Goal: Task Accomplishment & Management: Use online tool/utility

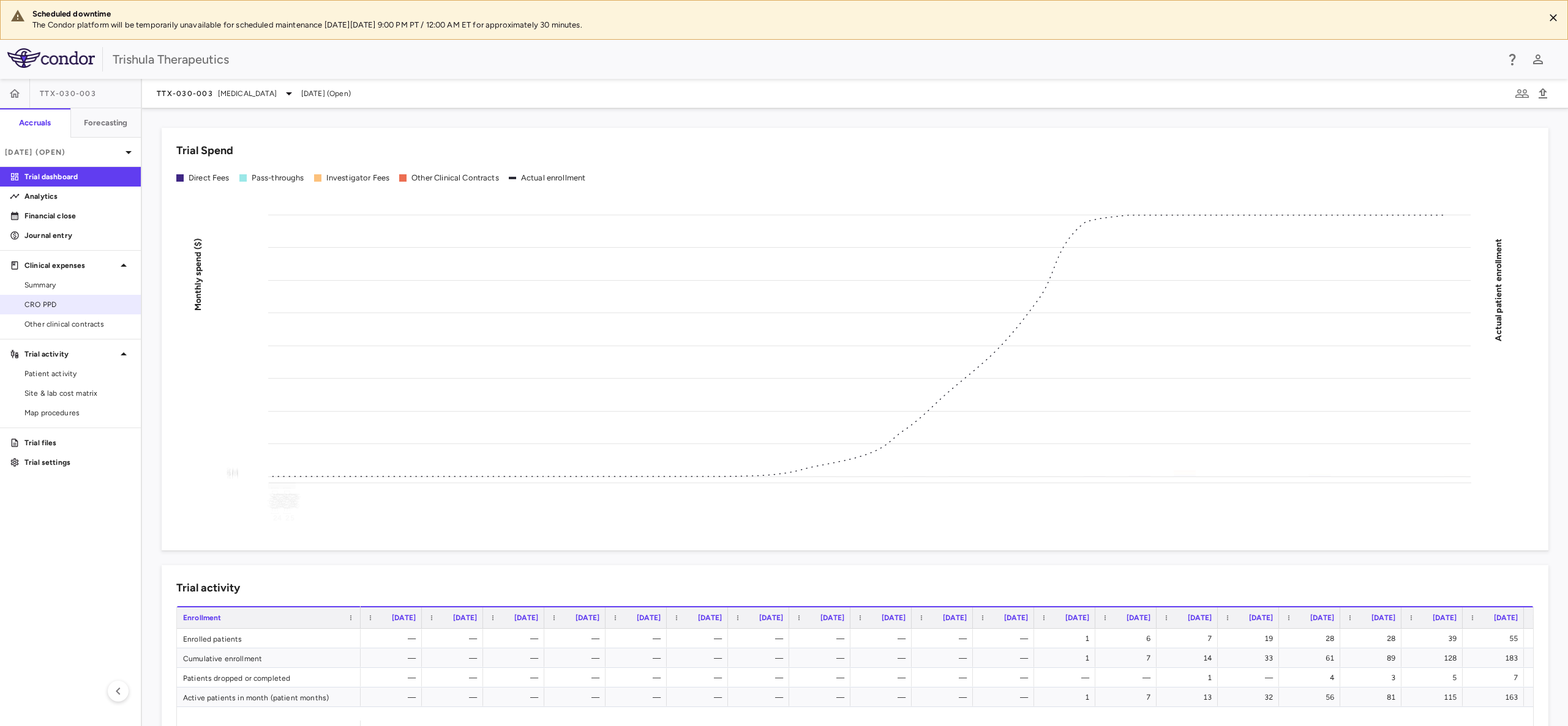
click at [48, 305] on span "CRO PPD" at bounding box center [78, 305] width 106 height 11
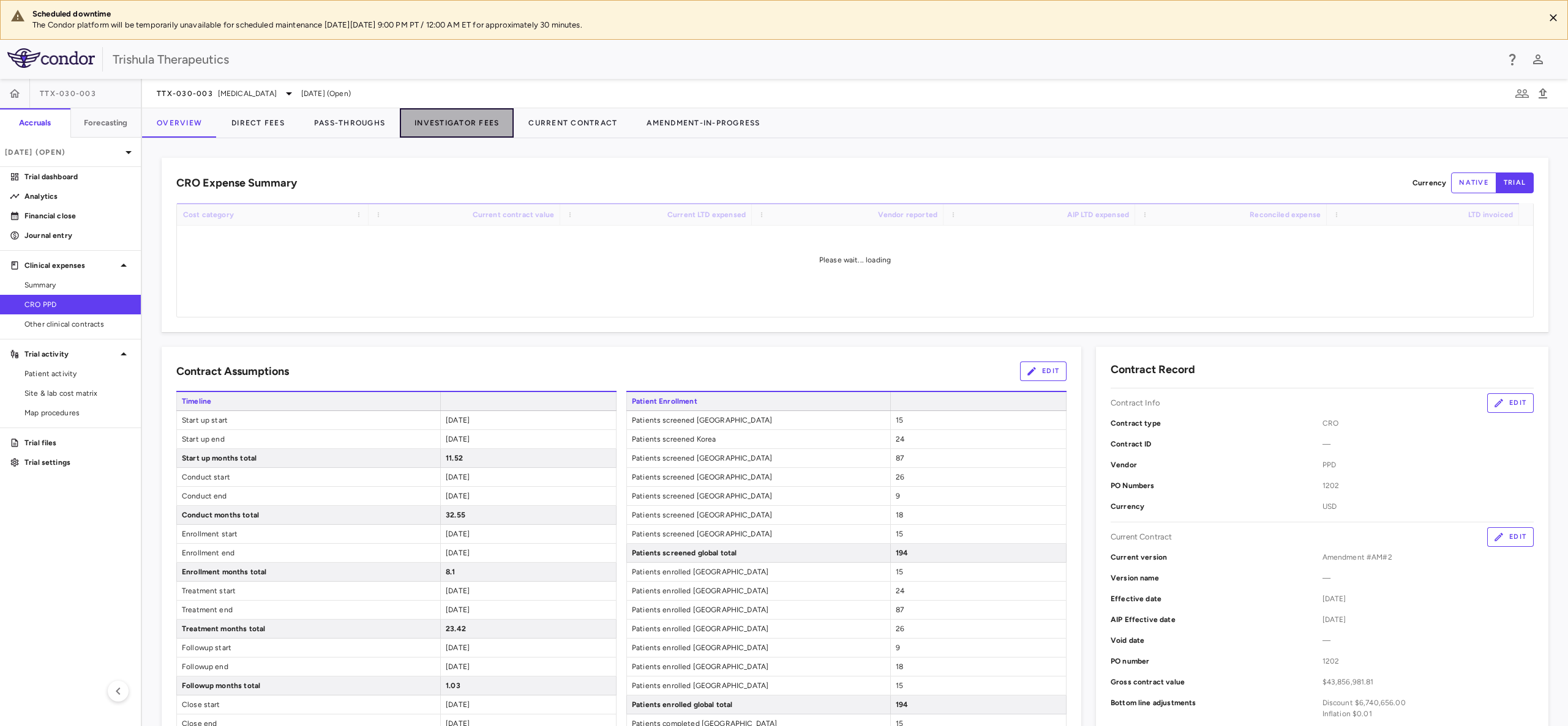
click at [475, 126] on button "Investigator Fees" at bounding box center [457, 123] width 114 height 29
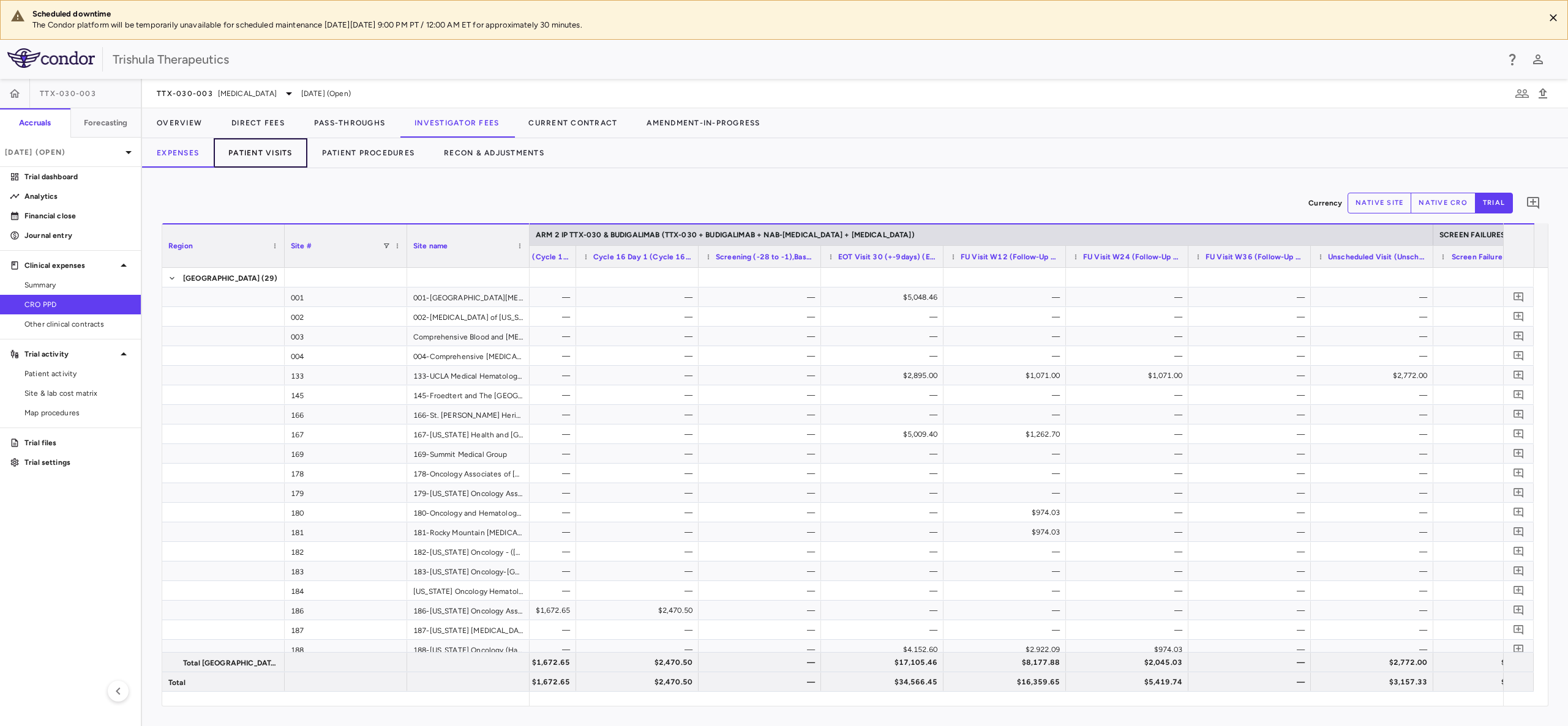
click at [271, 158] on button "Patient Visits" at bounding box center [260, 153] width 94 height 29
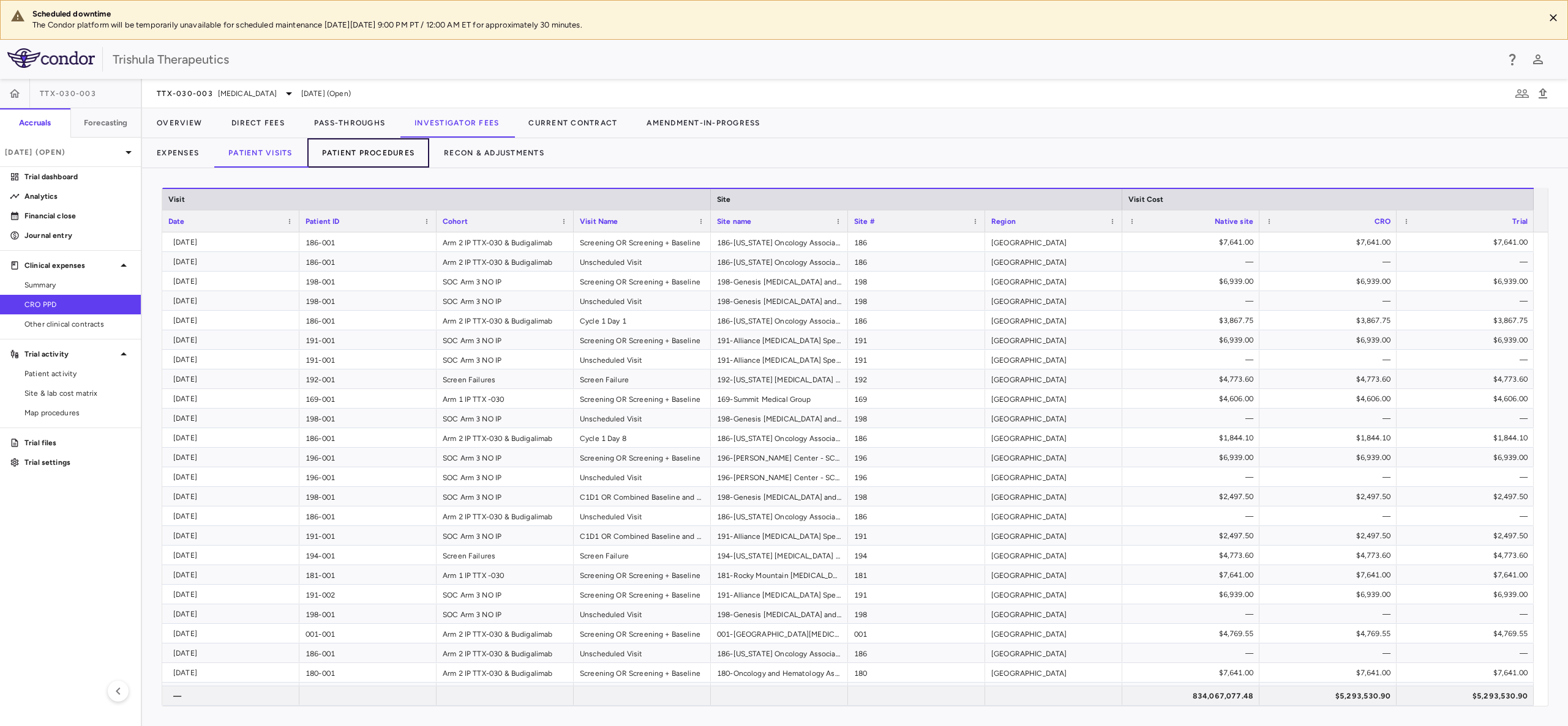
click at [401, 150] on button "Patient Procedures" at bounding box center [369, 153] width 123 height 29
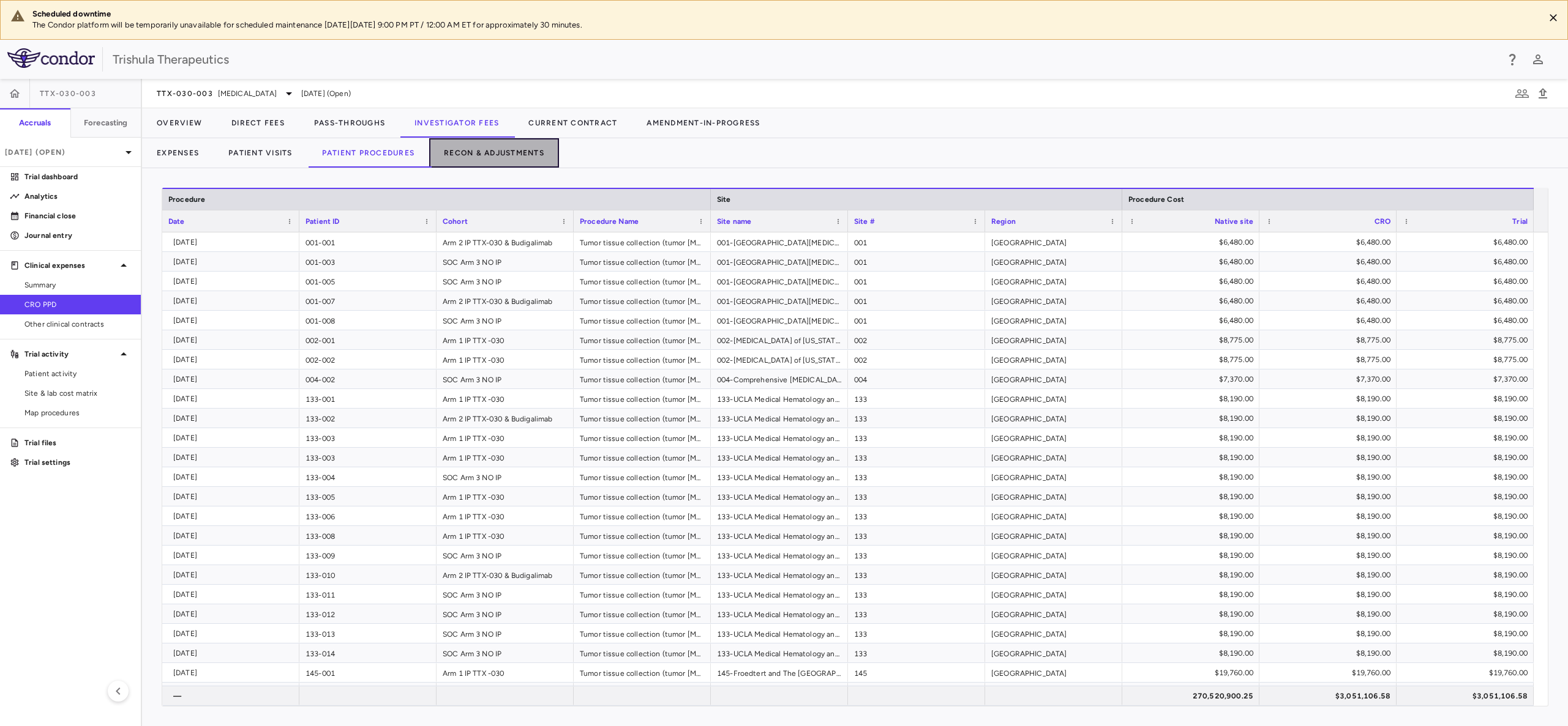
click at [533, 154] on button "Recon & Adjustments" at bounding box center [494, 153] width 129 height 29
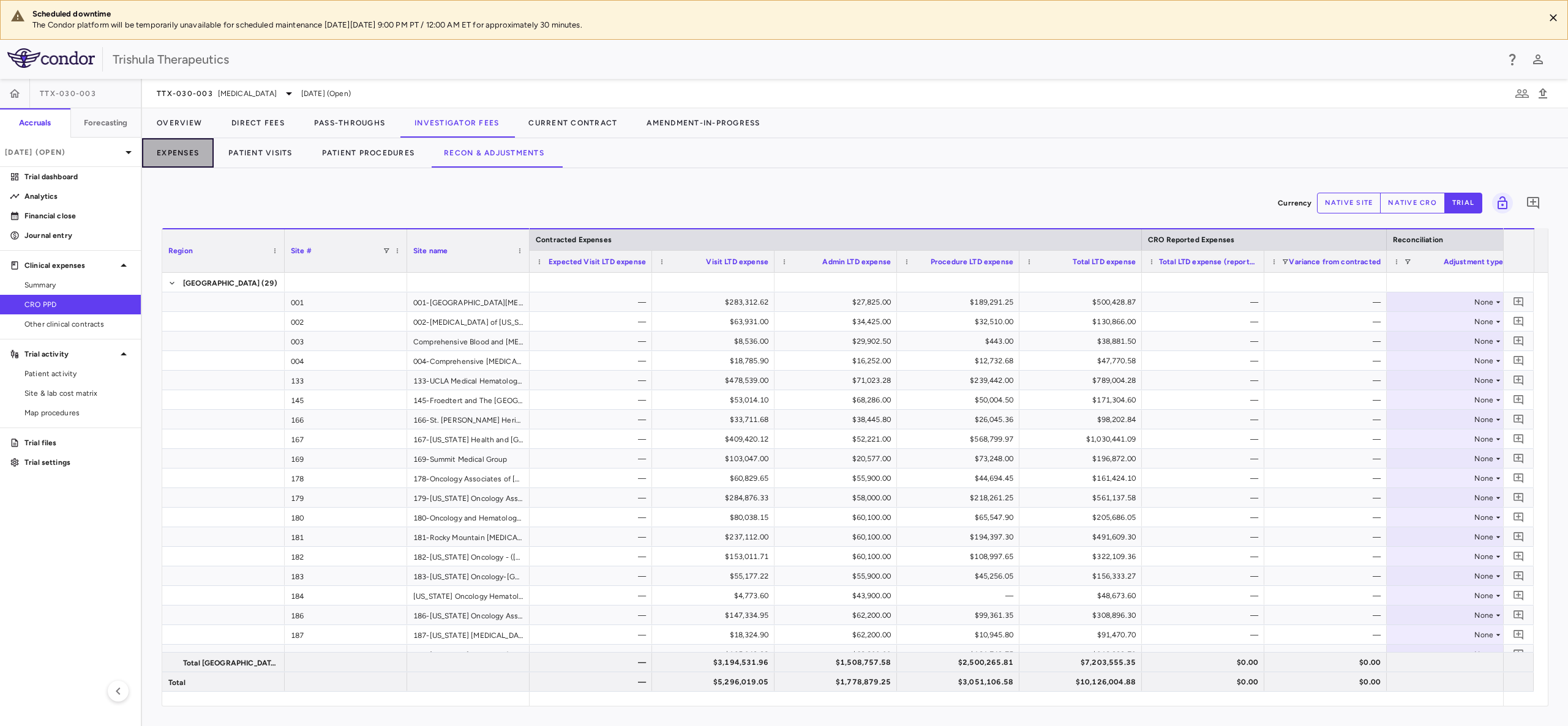
click at [176, 149] on button "Expenses" at bounding box center [178, 153] width 71 height 29
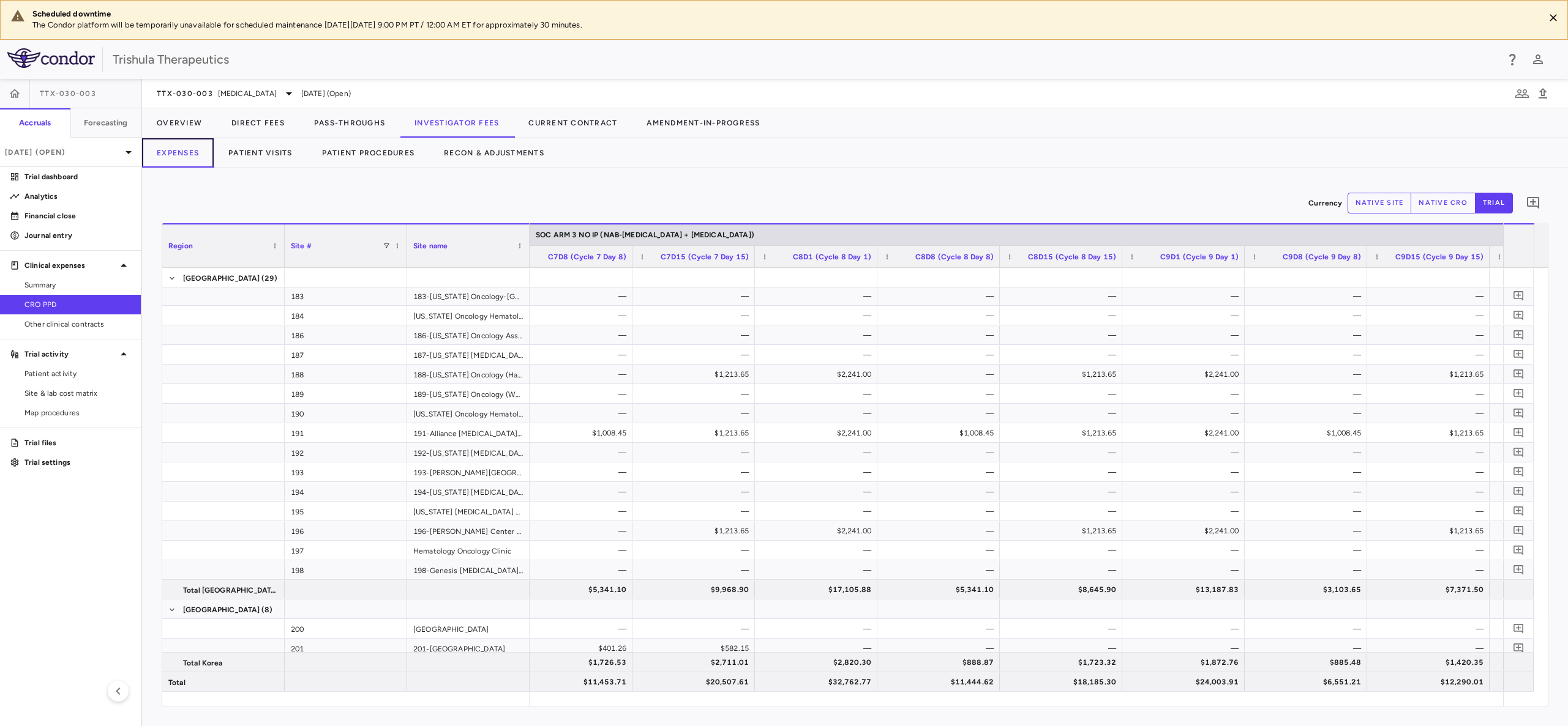
scroll to position [0, 15460]
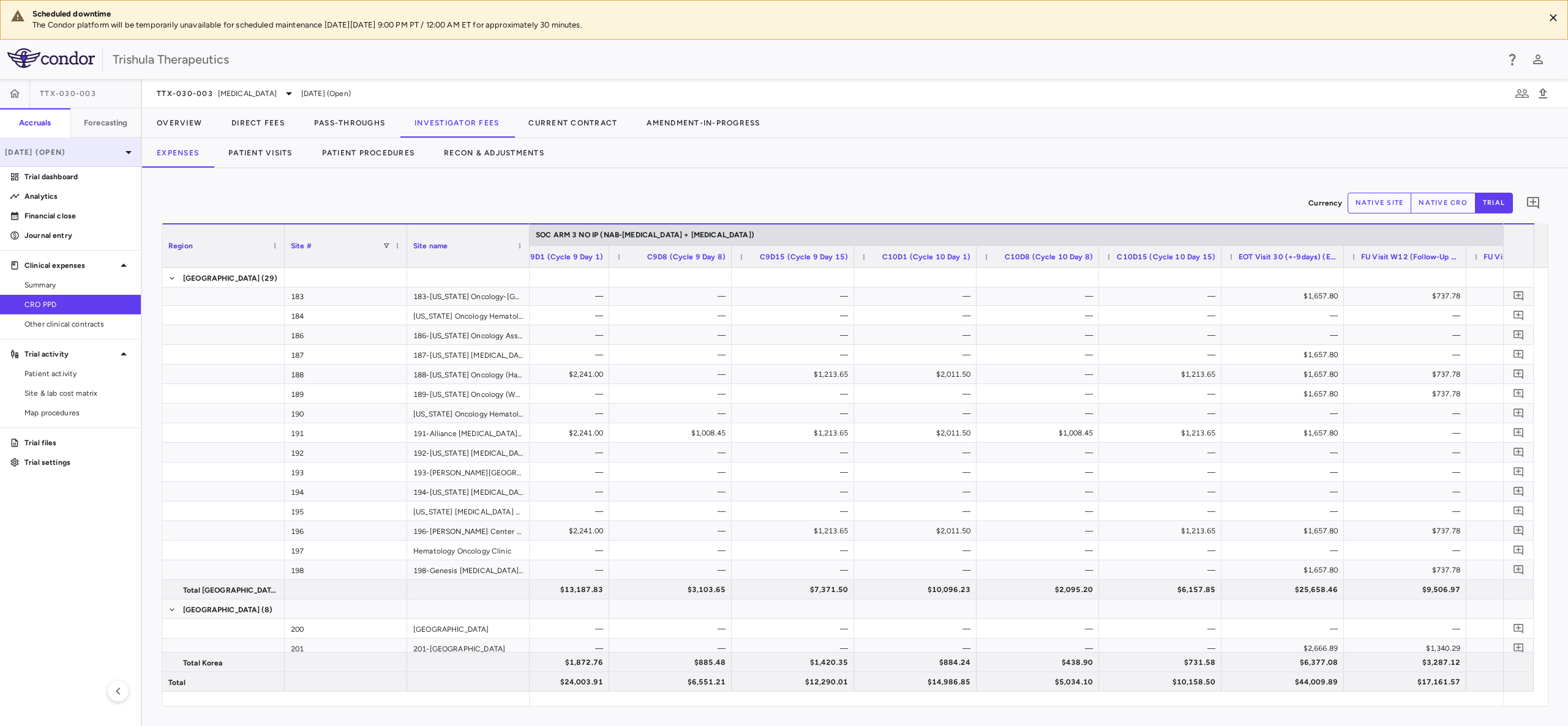
click at [65, 151] on p "[DATE] (Open)" at bounding box center [63, 152] width 116 height 11
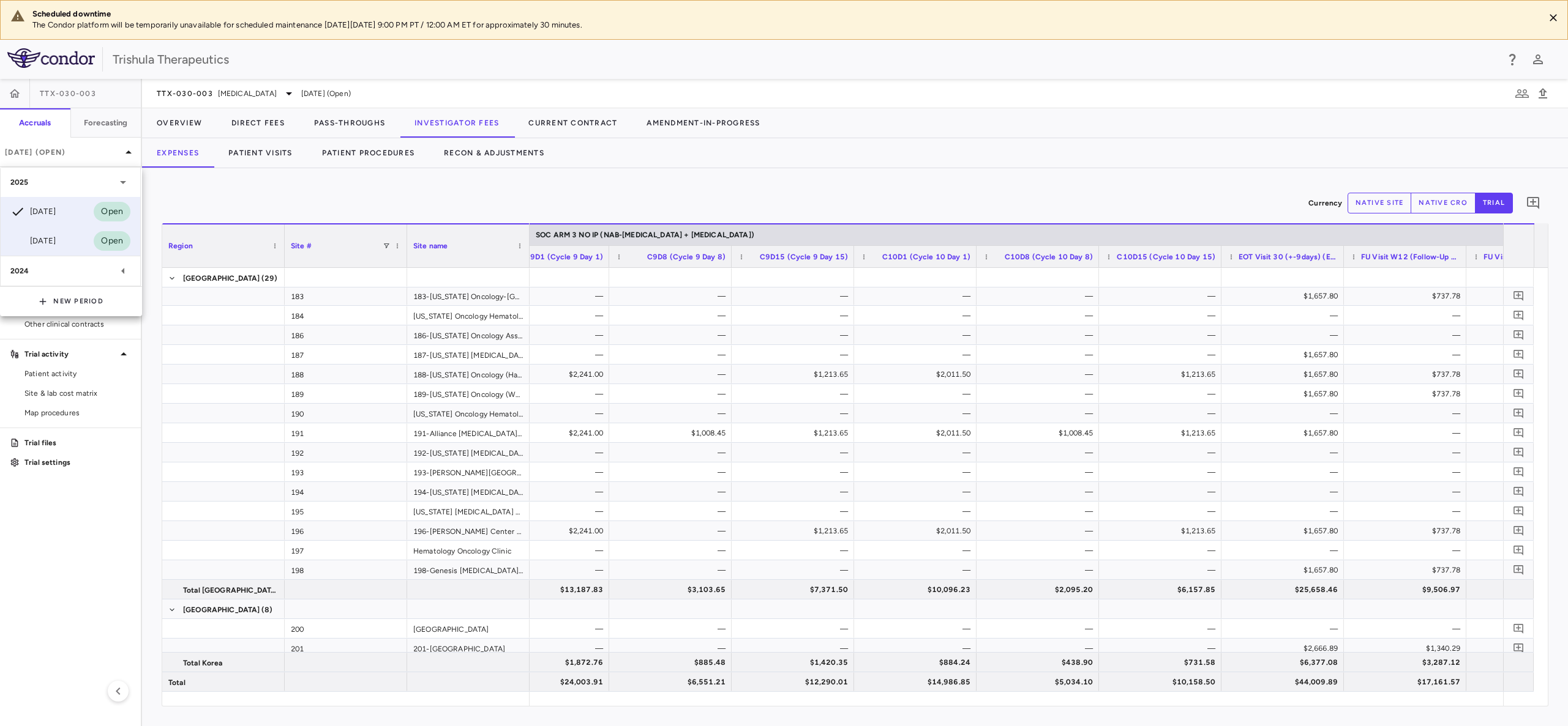
click at [55, 239] on div "[DATE]" at bounding box center [33, 241] width 46 height 15
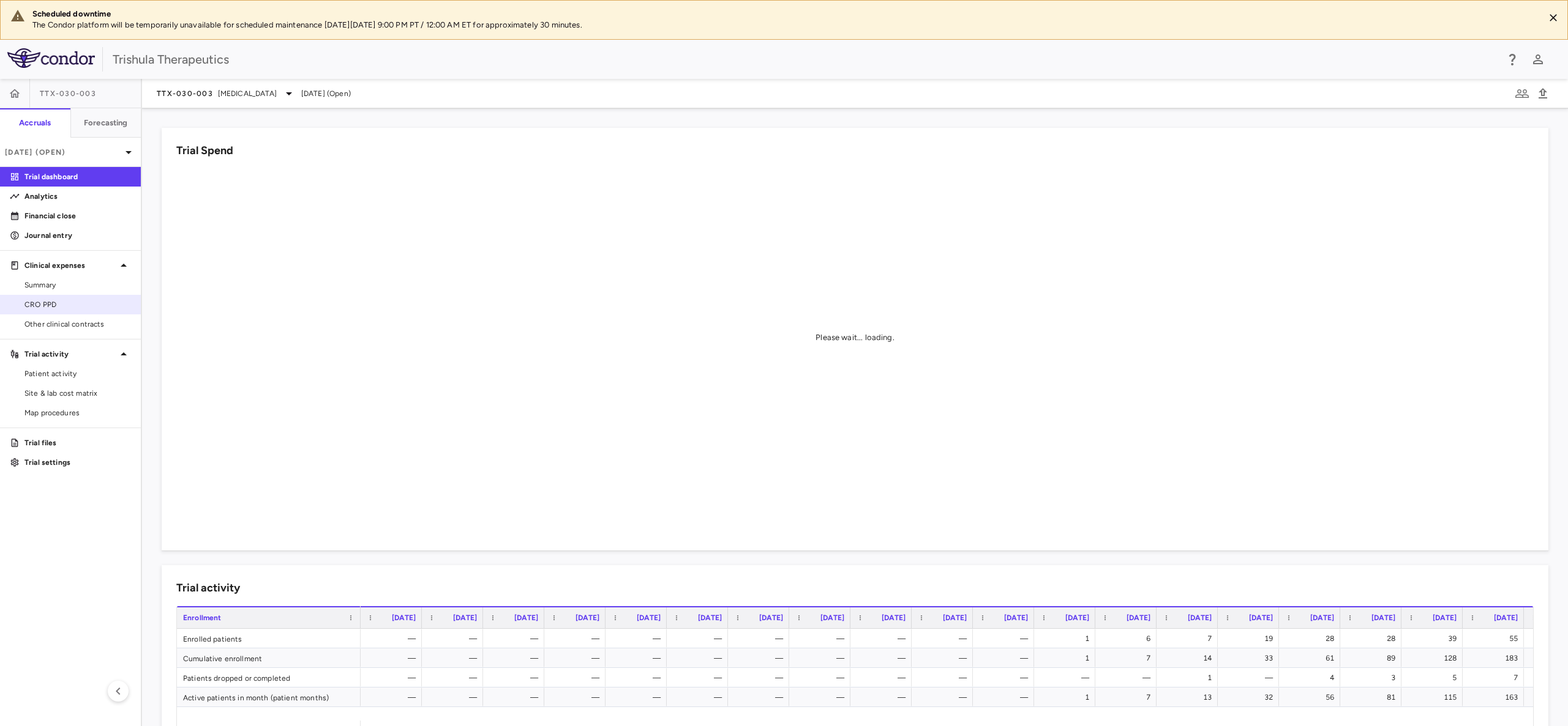
click at [49, 306] on span "CRO PPD" at bounding box center [78, 305] width 106 height 11
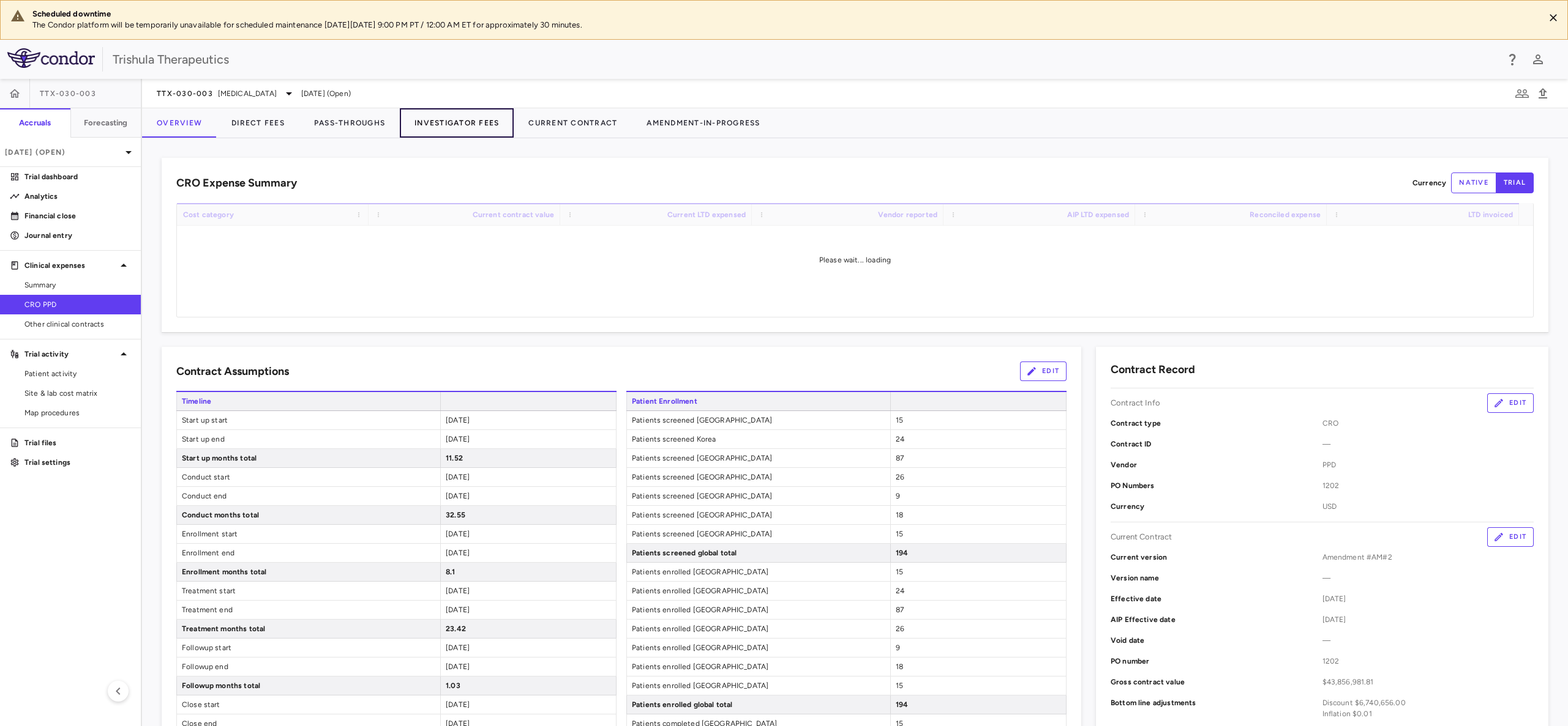
click at [476, 124] on button "Investigator Fees" at bounding box center [457, 123] width 114 height 29
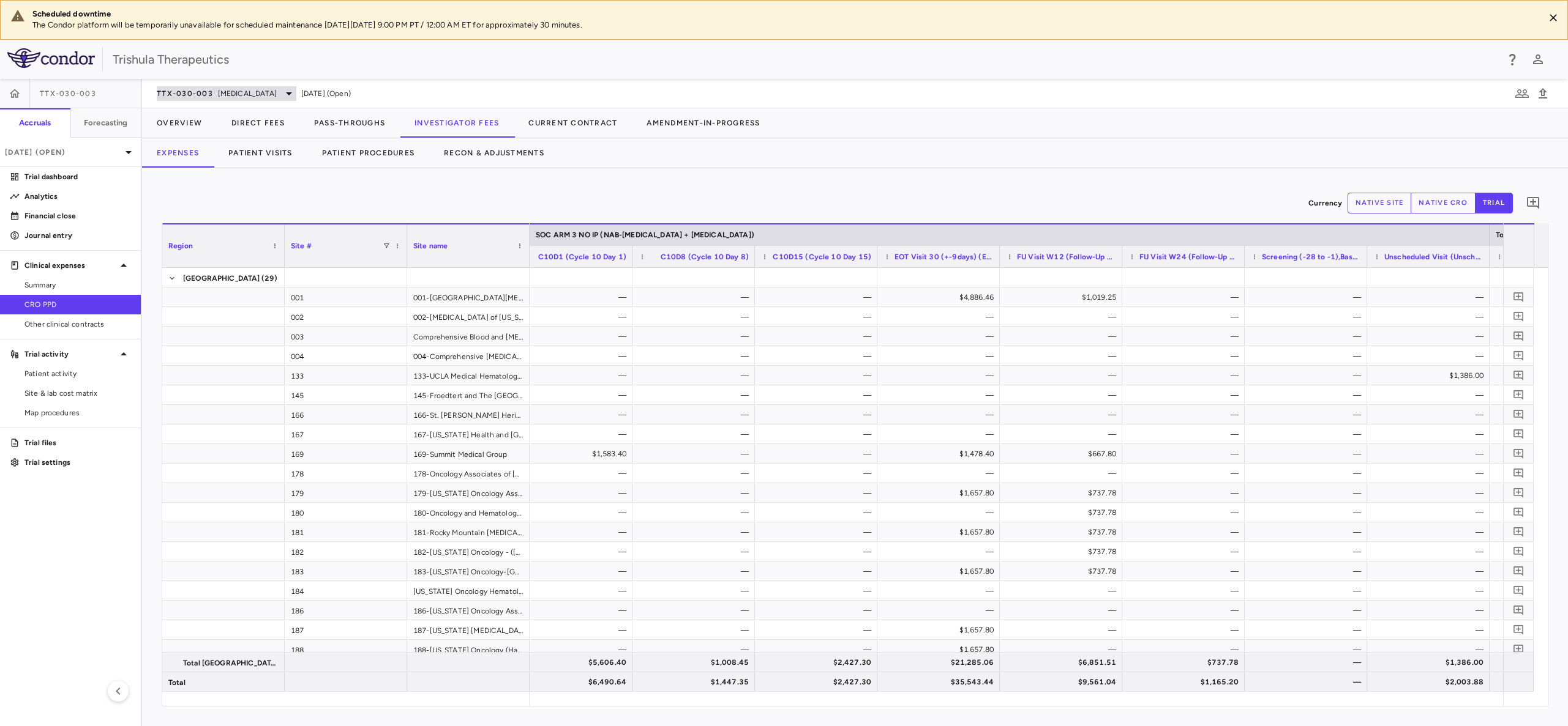
click at [295, 92] on icon at bounding box center [289, 94] width 15 height 15
click at [52, 153] on div at bounding box center [784, 363] width 1568 height 726
click at [52, 153] on p "[DATE] (Open)" at bounding box center [63, 152] width 116 height 11
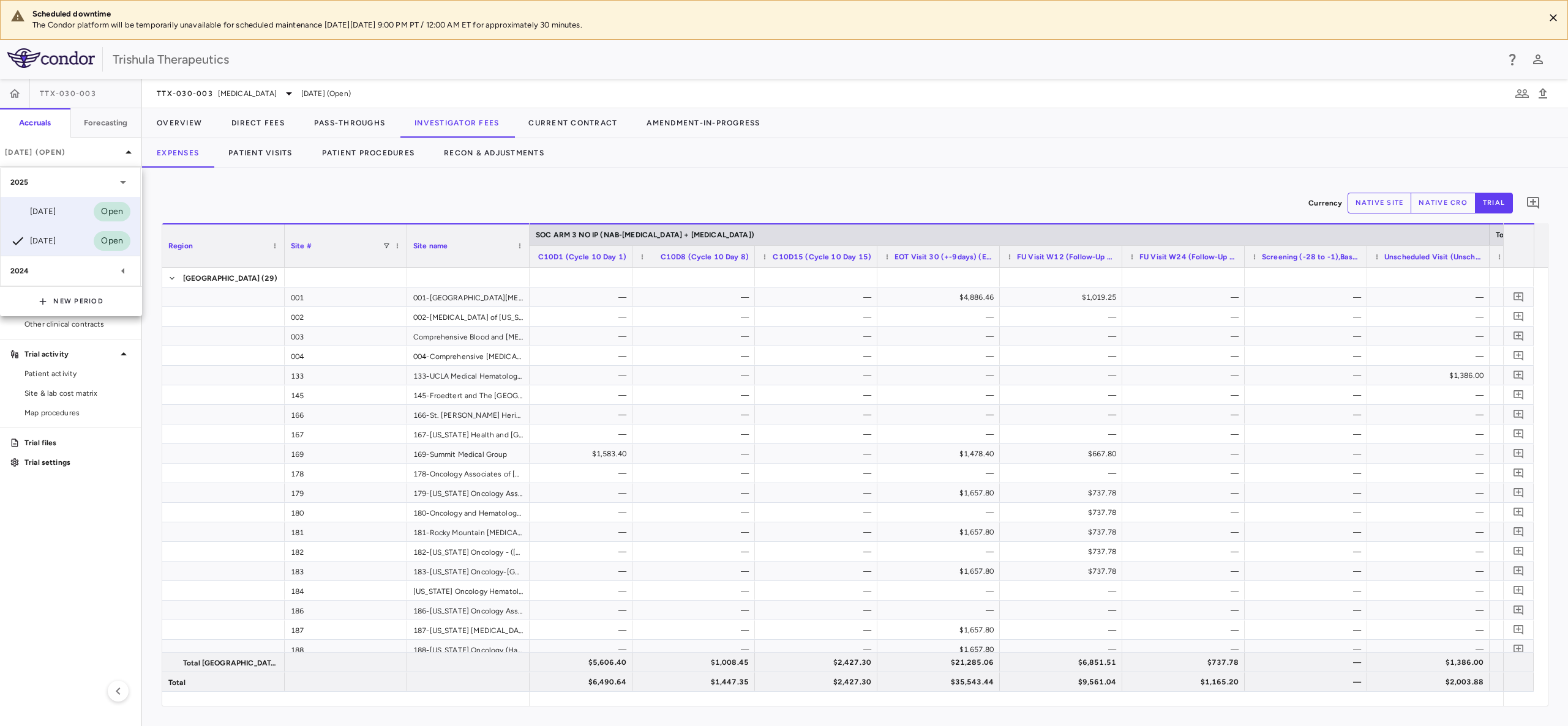
click at [46, 211] on div "[DATE]" at bounding box center [33, 212] width 46 height 15
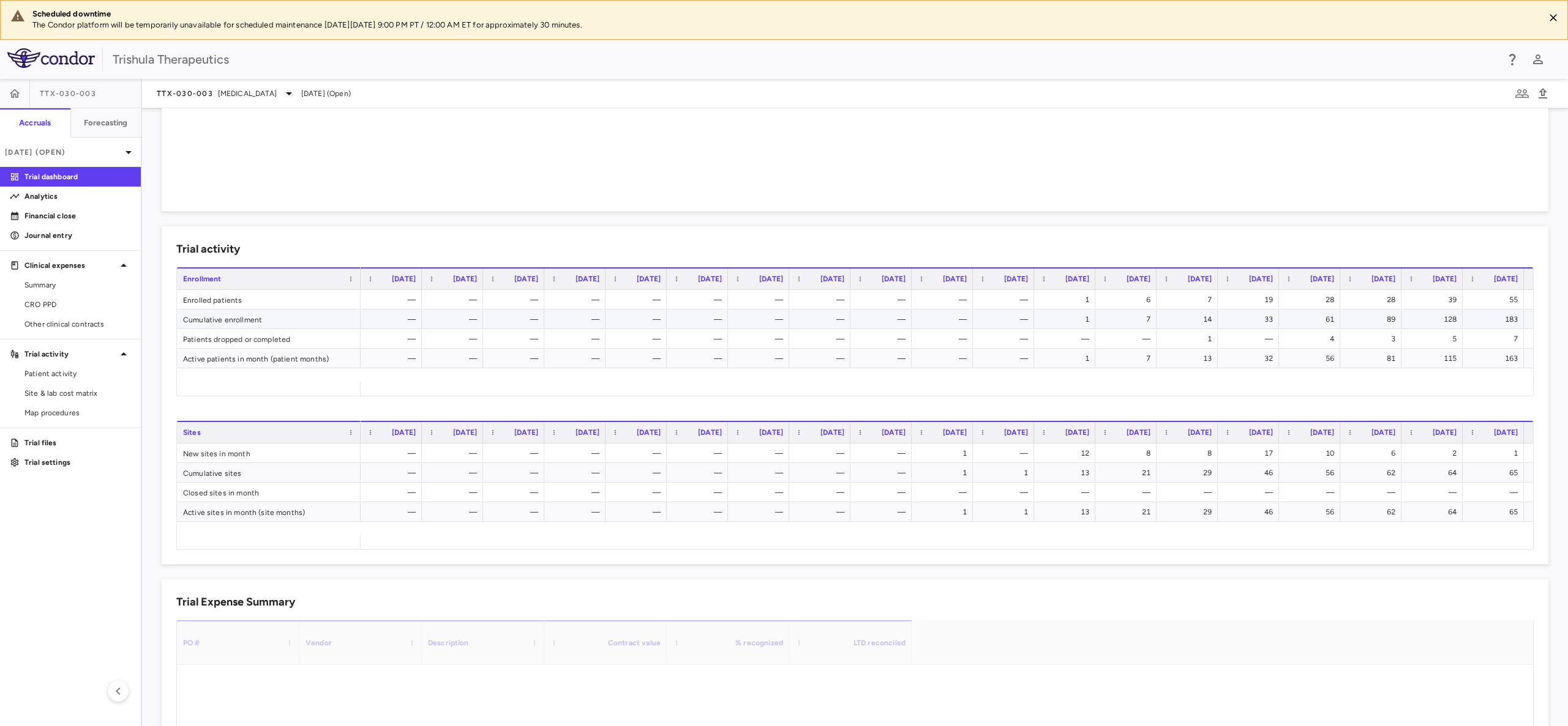
scroll to position [368, 0]
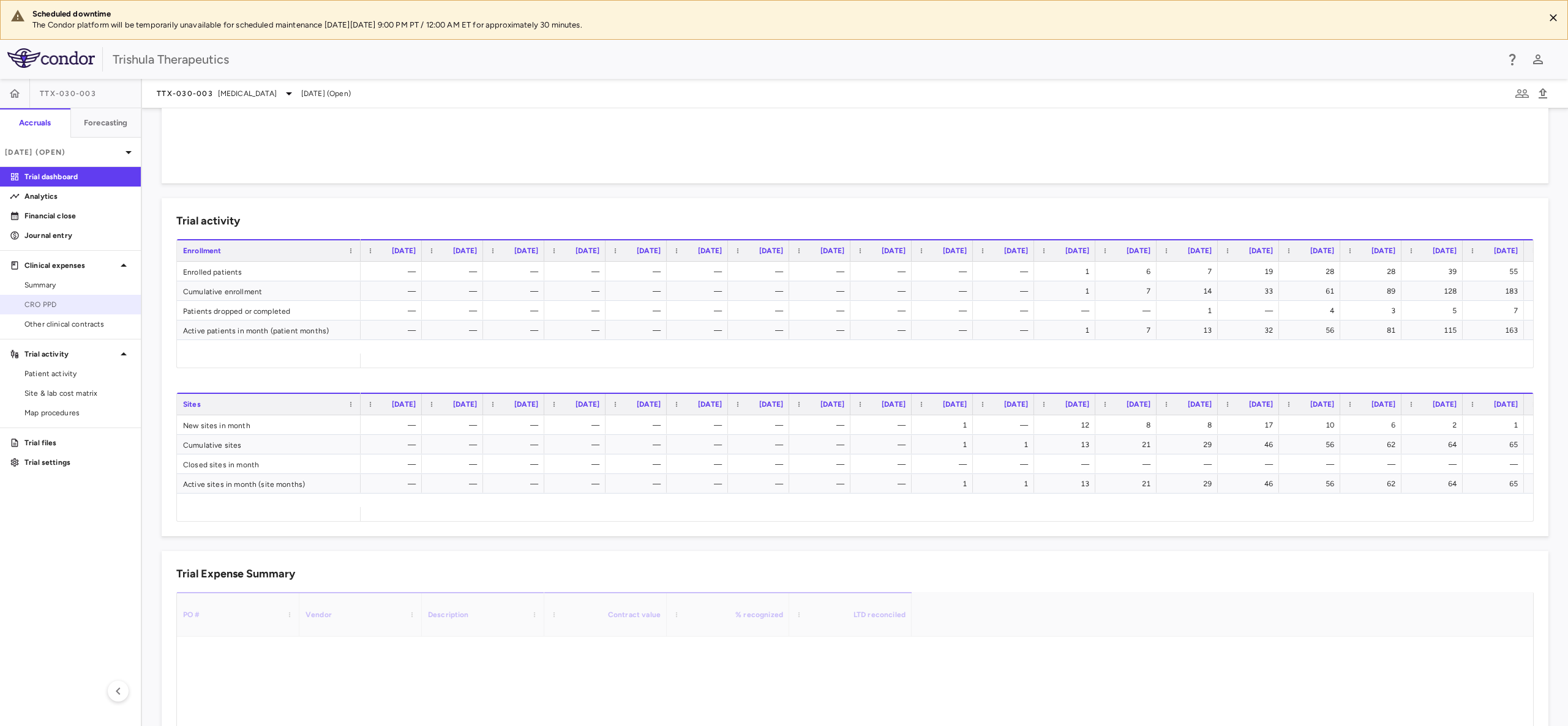
click at [42, 309] on span "CRO PPD" at bounding box center [78, 305] width 106 height 11
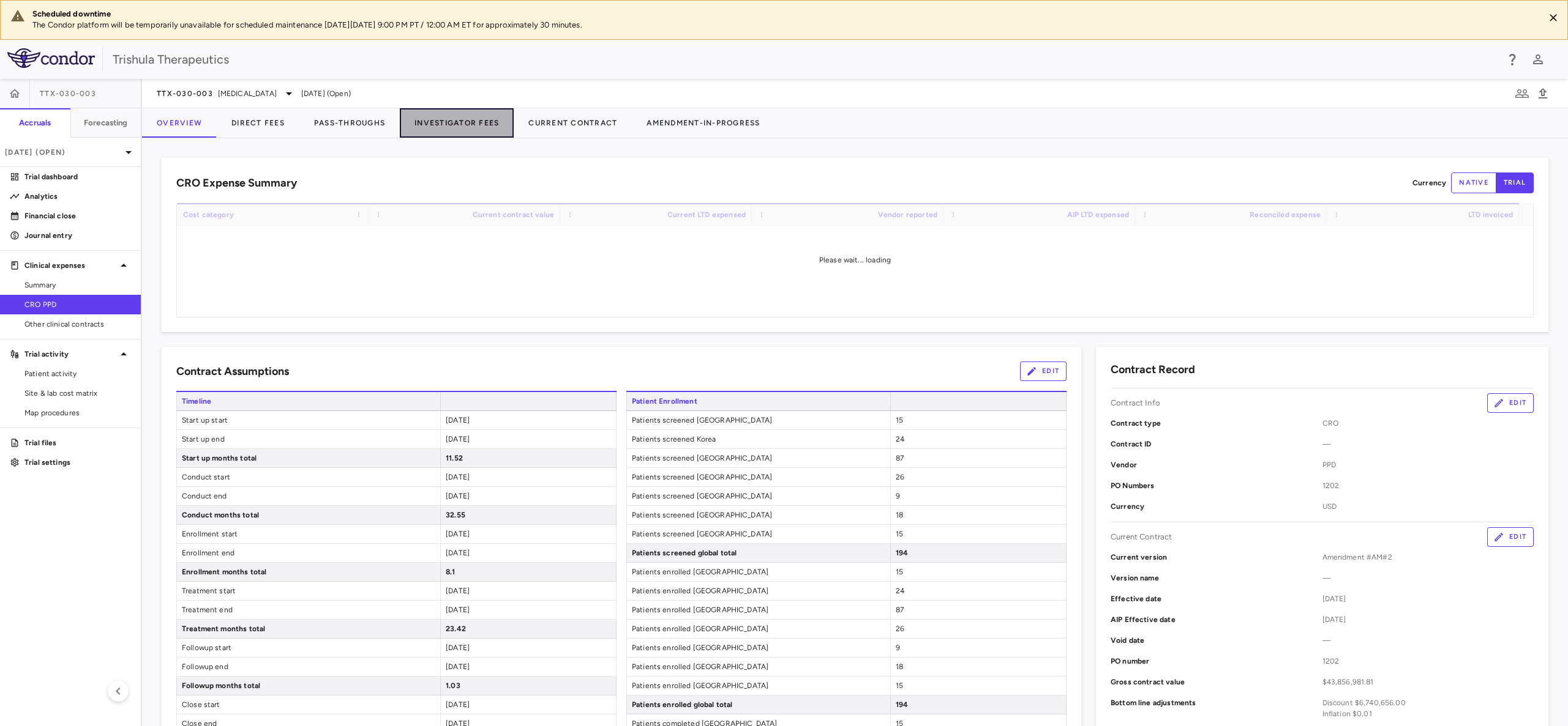
click at [444, 120] on button "Investigator Fees" at bounding box center [457, 123] width 114 height 29
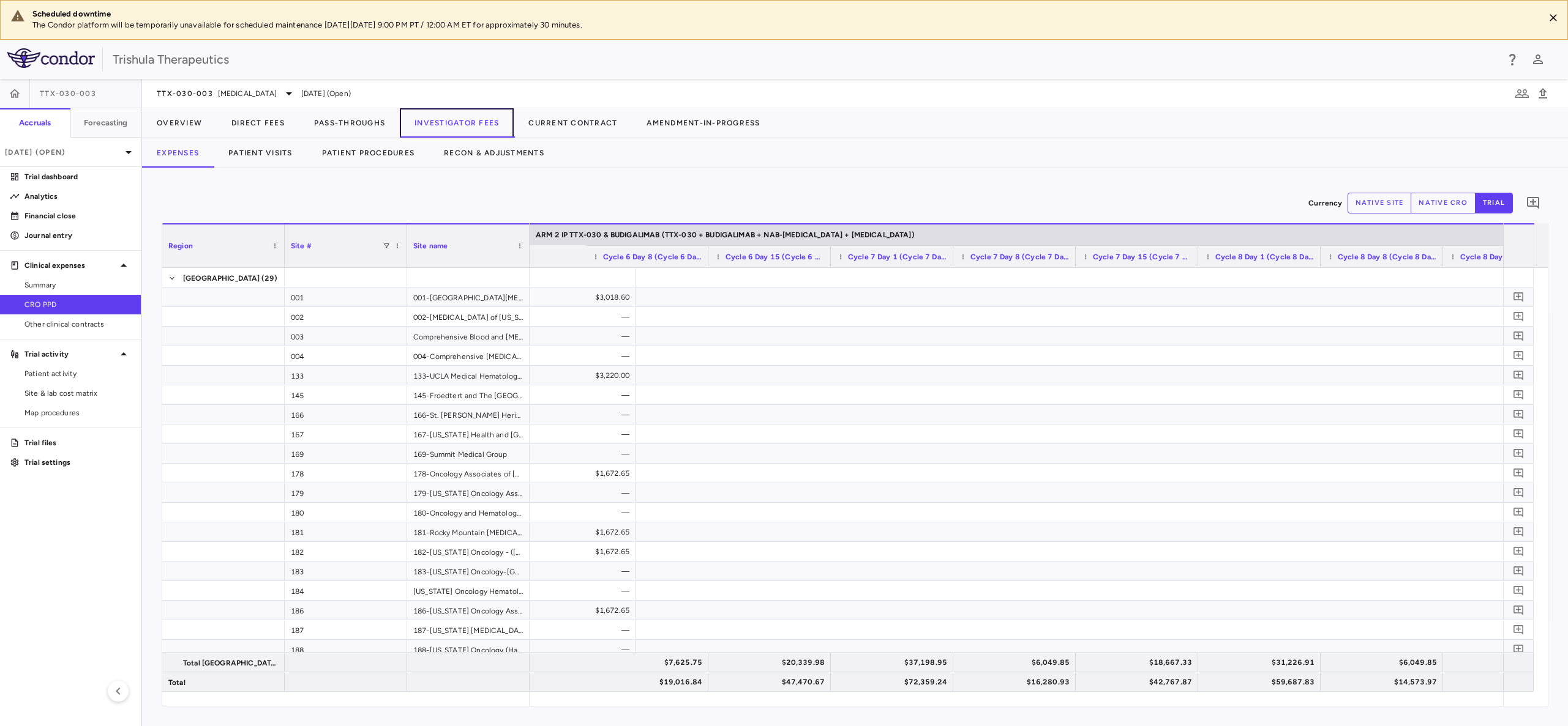
scroll to position [0, 8392]
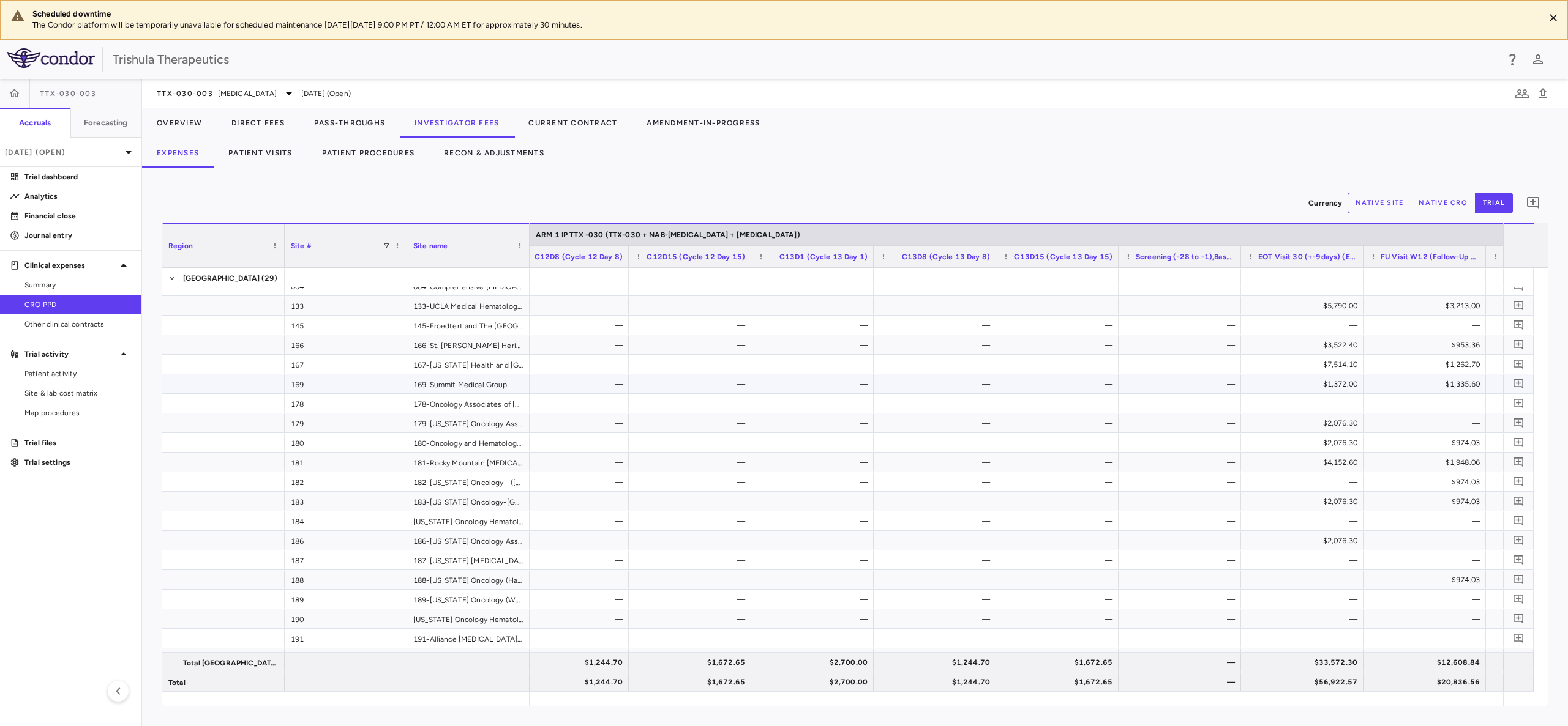
scroll to position [92, 0]
click at [955, 449] on div "—" at bounding box center [937, 441] width 105 height 20
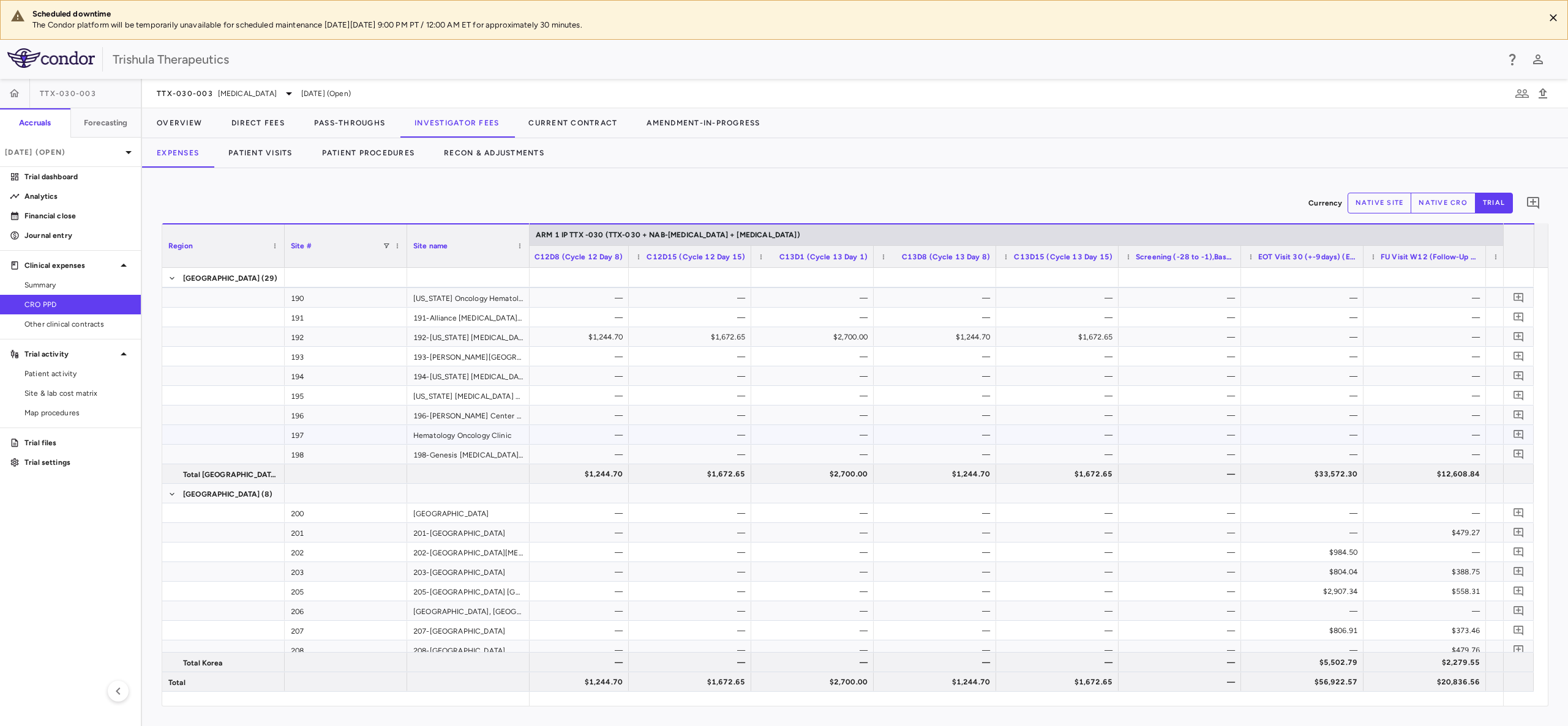
scroll to position [0, 0]
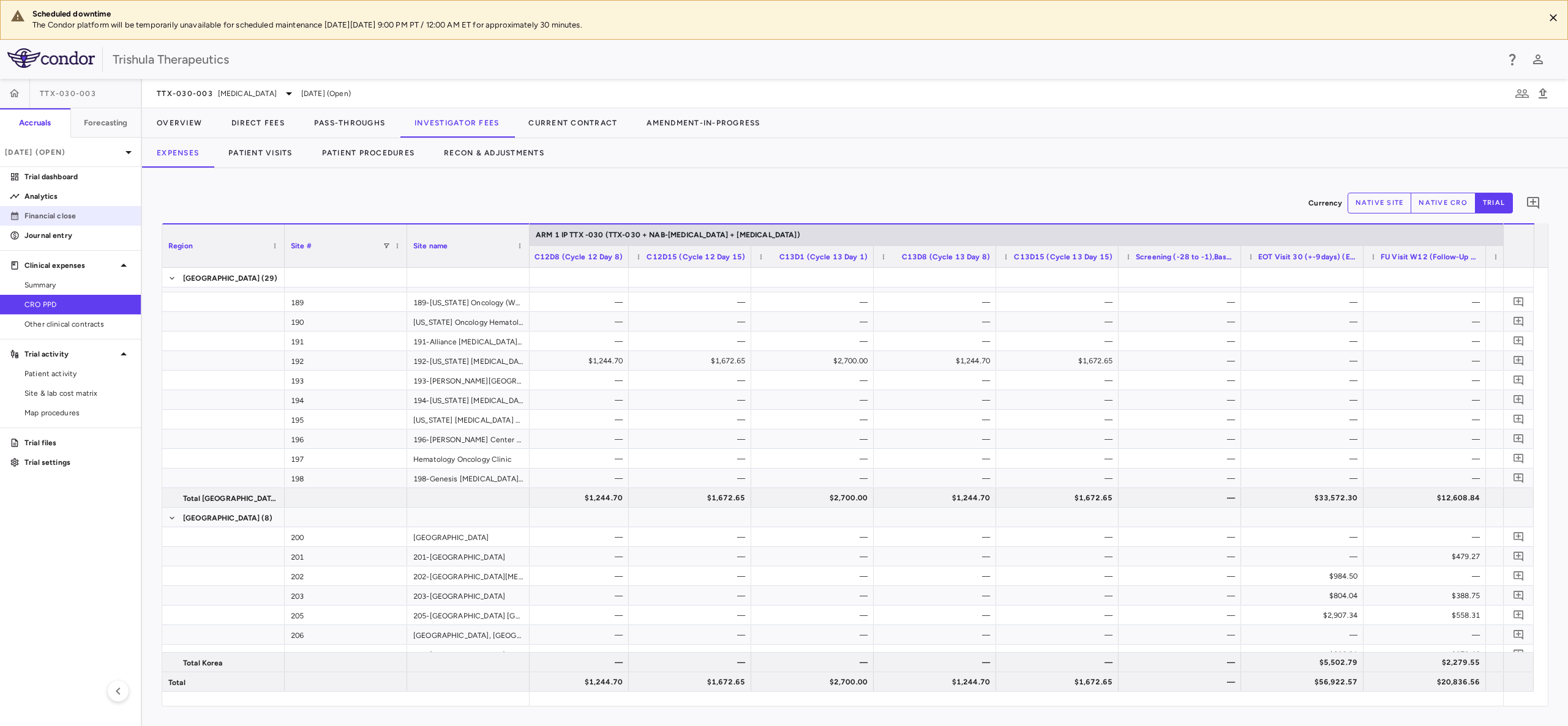
click at [58, 213] on p "Financial close" at bounding box center [78, 216] width 106 height 11
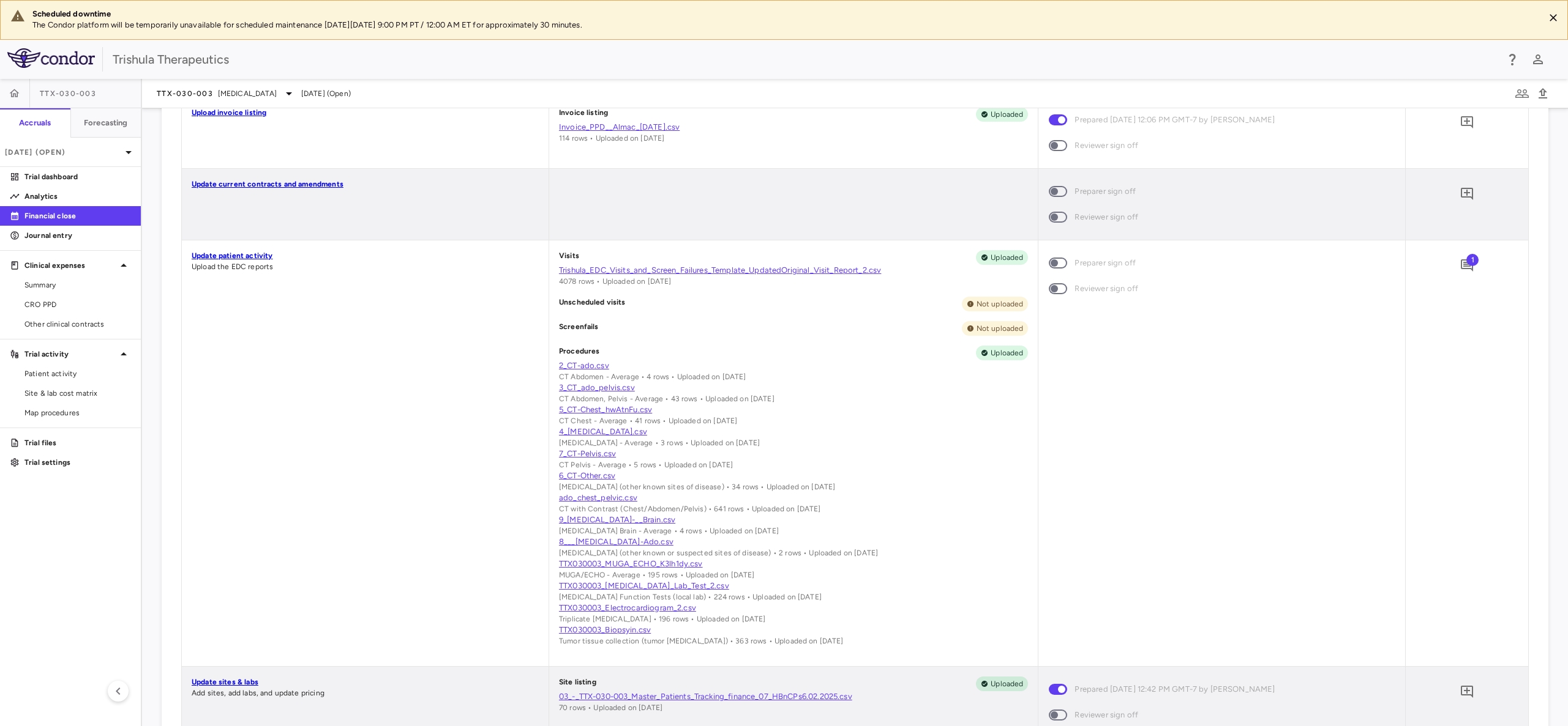
scroll to position [459, 0]
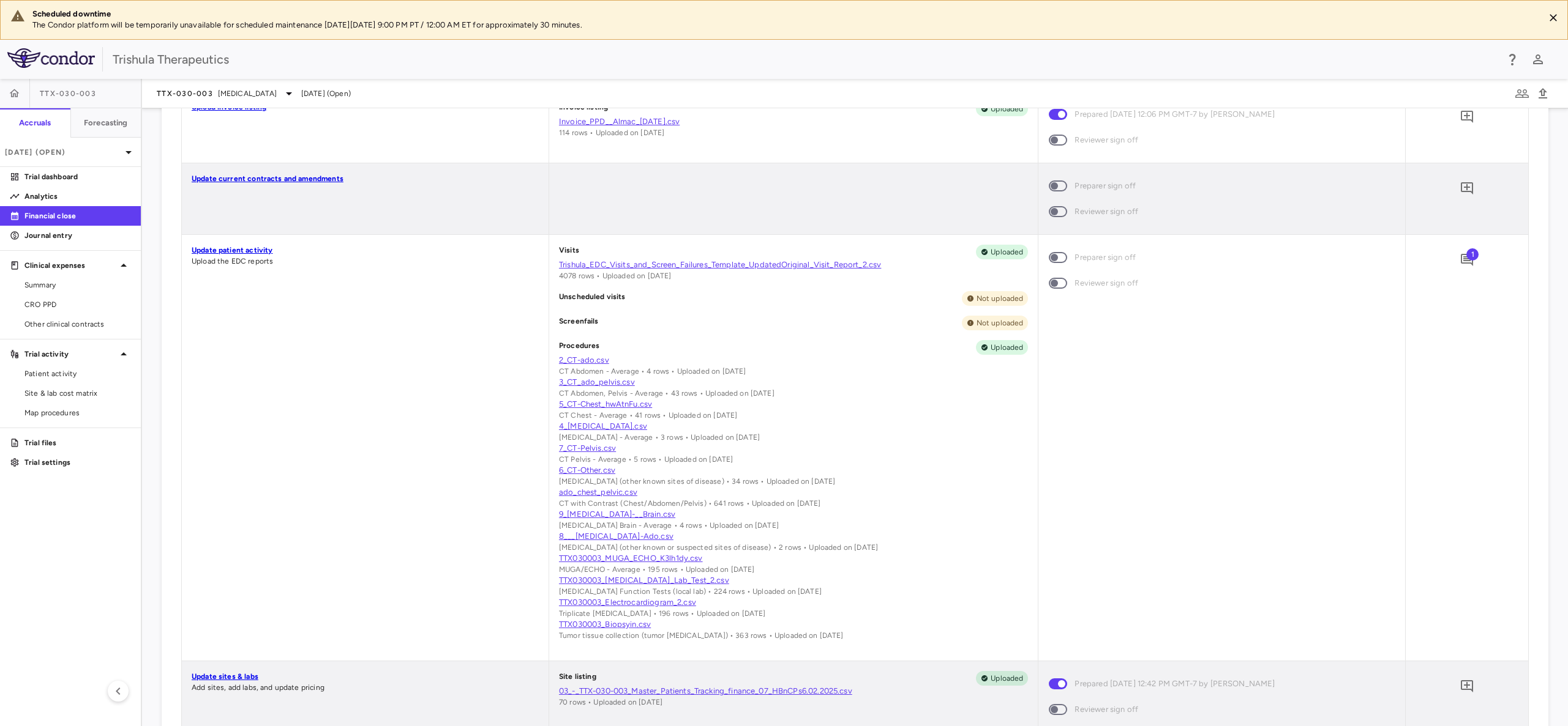
click at [1466, 256] on span "1" at bounding box center [1472, 254] width 12 height 12
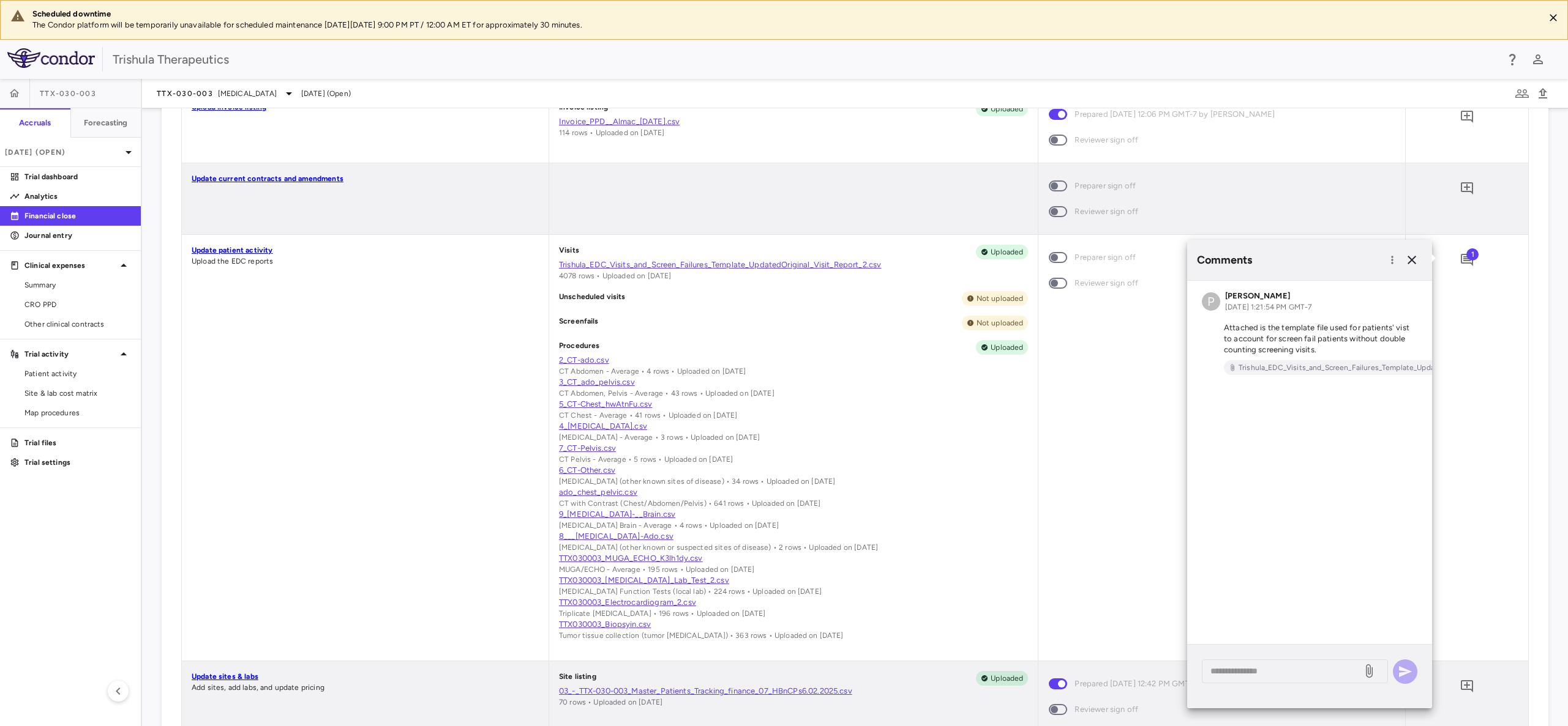
click at [267, 442] on div "Update patient activity Upload the EDC reports" at bounding box center [365, 447] width 367 height 426
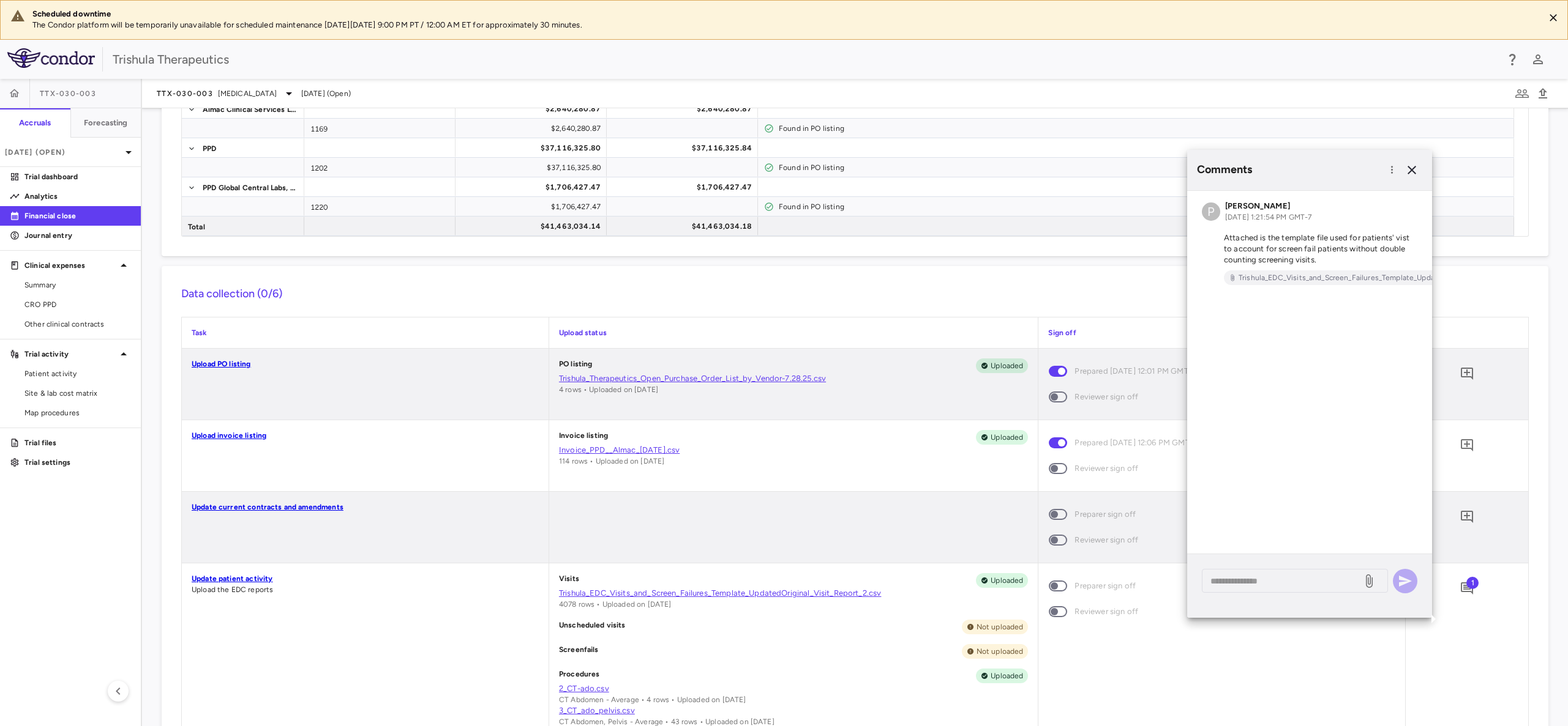
scroll to position [92, 0]
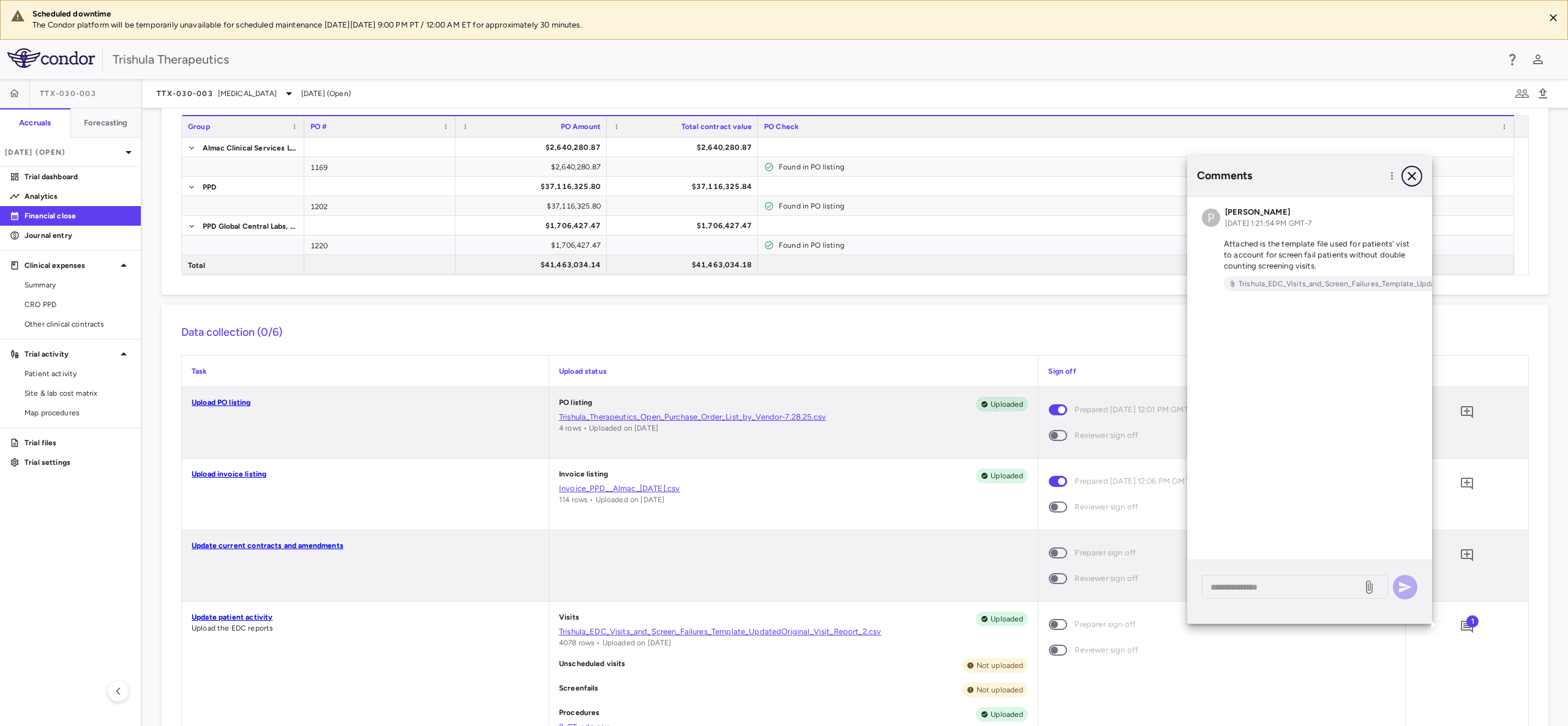
click at [1413, 172] on icon "button" at bounding box center [1412, 177] width 15 height 15
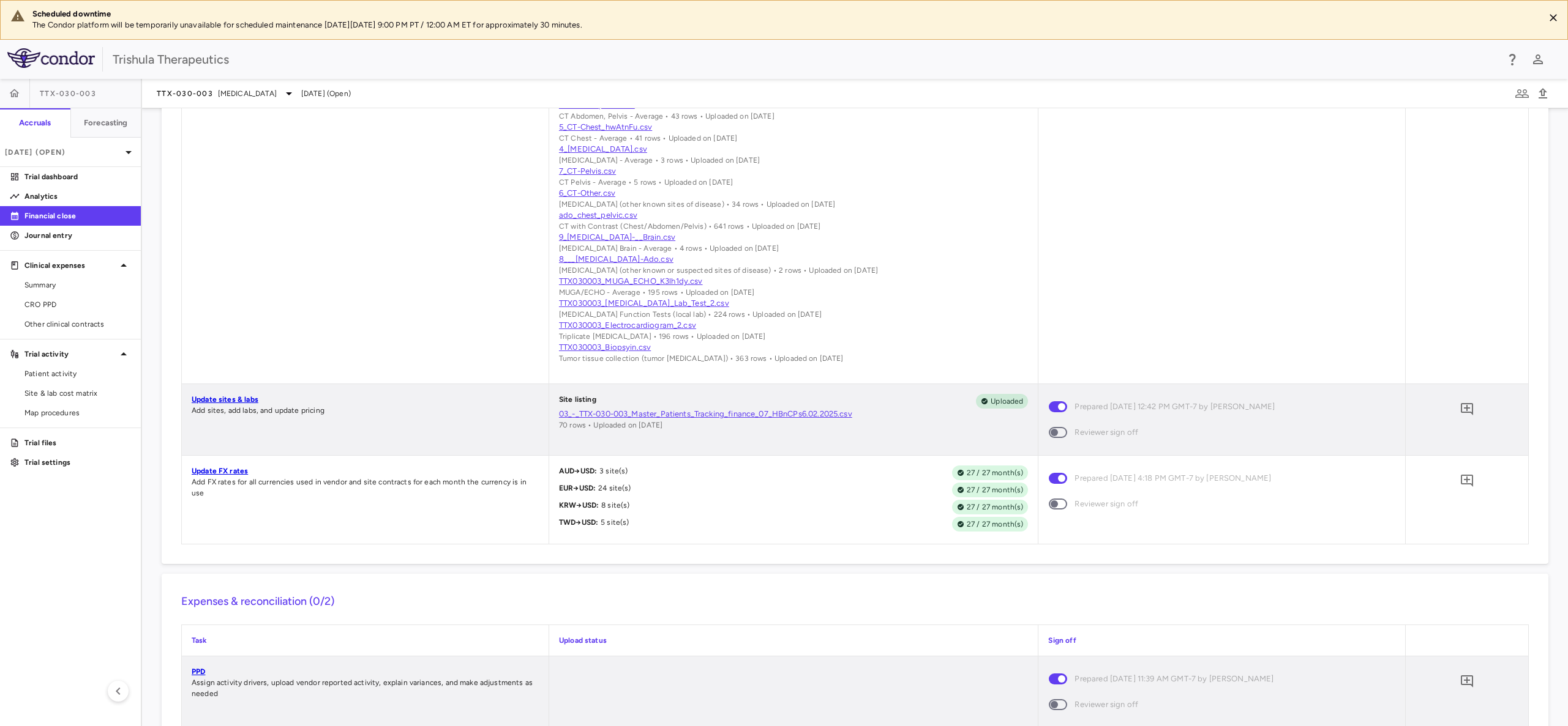
scroll to position [737, 0]
click at [1055, 504] on span at bounding box center [1058, 503] width 18 height 11
click at [1048, 502] on span at bounding box center [1058, 503] width 18 height 11
click at [1051, 502] on span at bounding box center [1058, 503] width 18 height 11
click at [1048, 502] on span at bounding box center [1058, 503] width 18 height 11
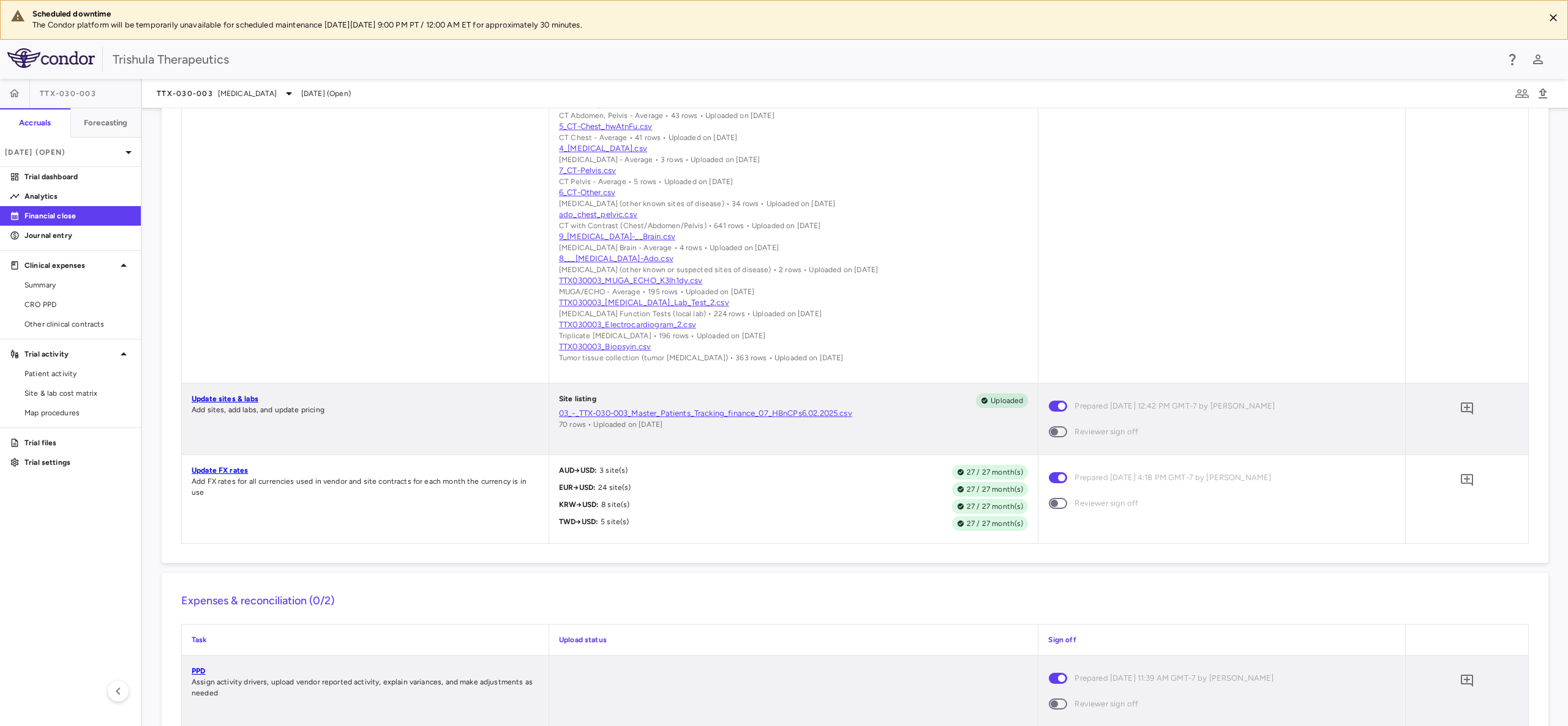
click at [1048, 502] on span at bounding box center [1058, 503] width 18 height 11
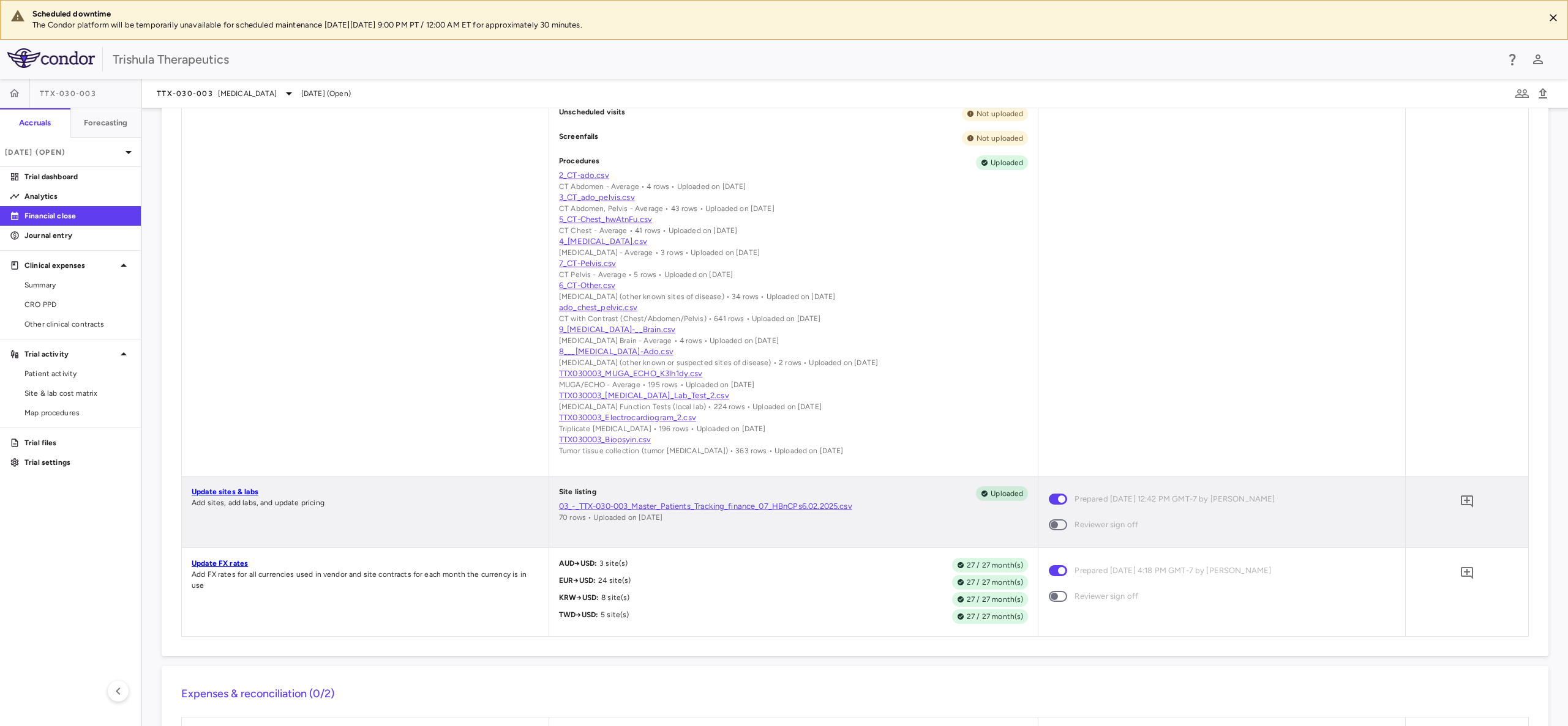
scroll to position [553, 0]
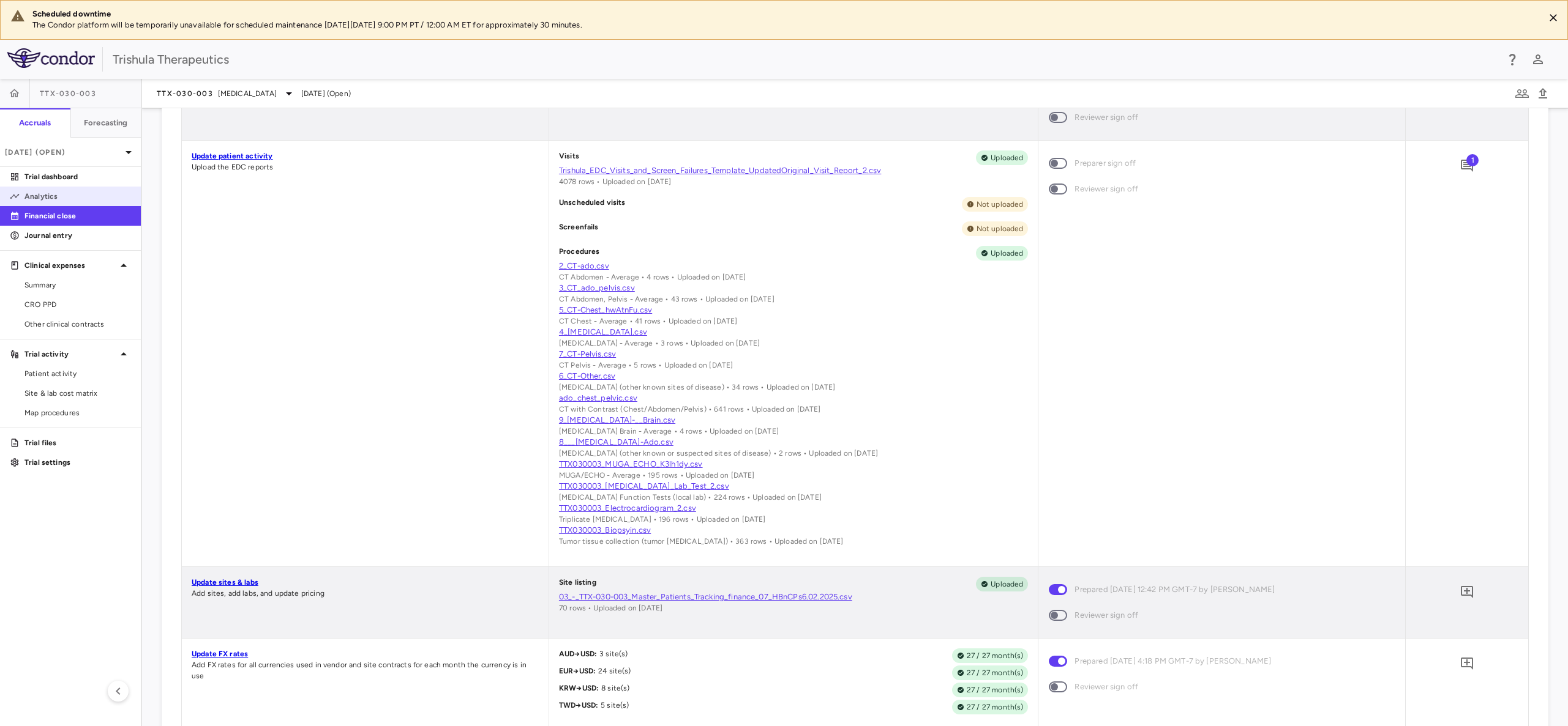
click at [42, 197] on p "Analytics" at bounding box center [78, 196] width 106 height 11
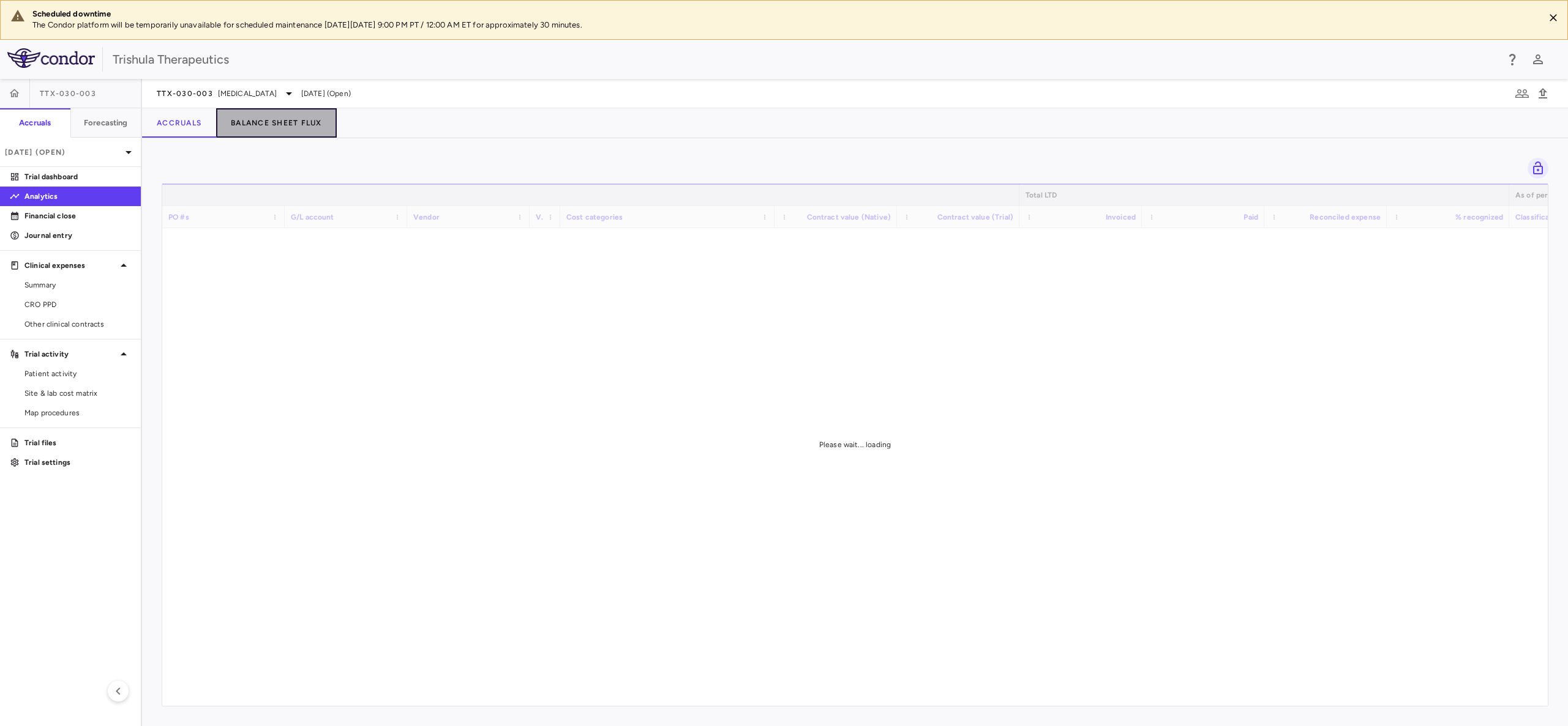
click at [274, 124] on button "Balance Sheet Flux" at bounding box center [276, 123] width 120 height 29
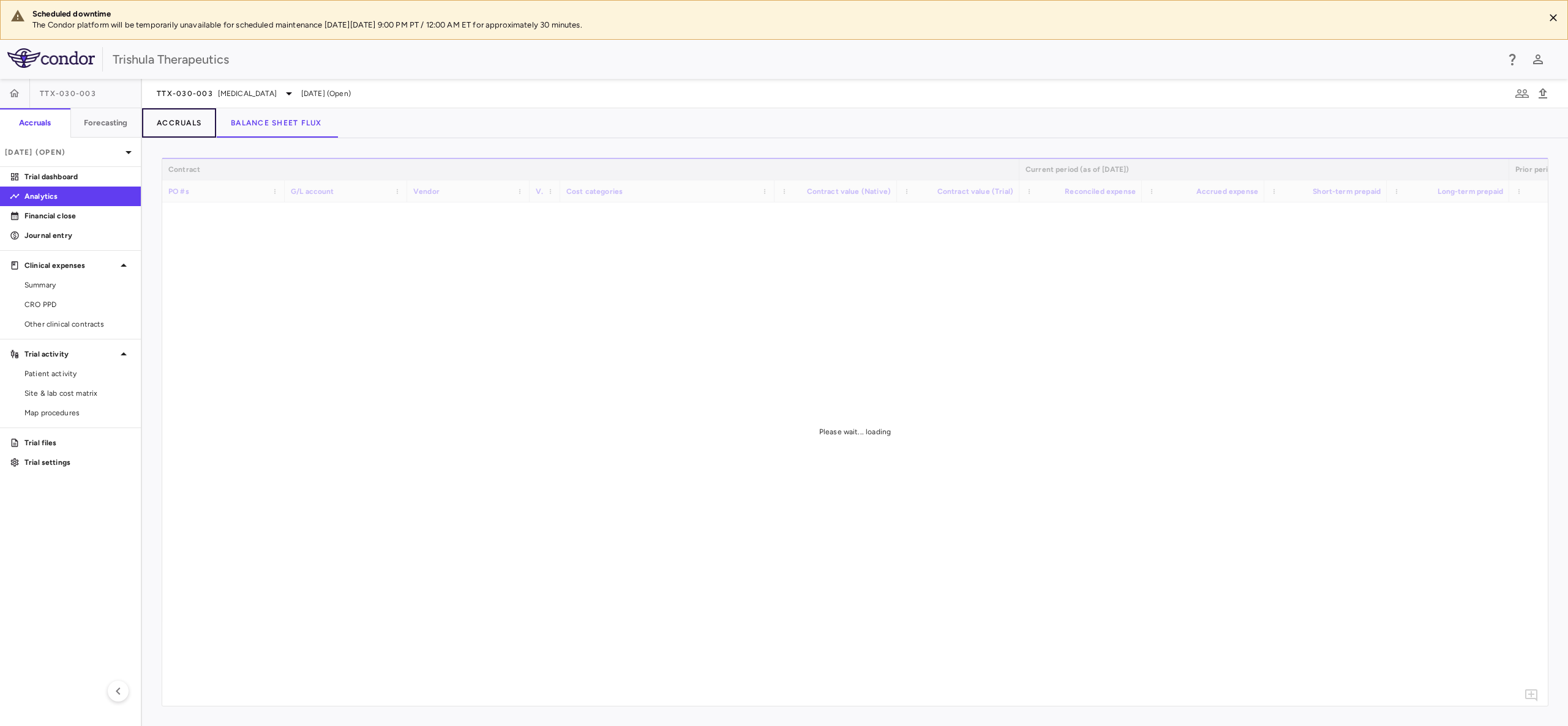
click at [183, 125] on button "Accruals" at bounding box center [178, 123] width 74 height 29
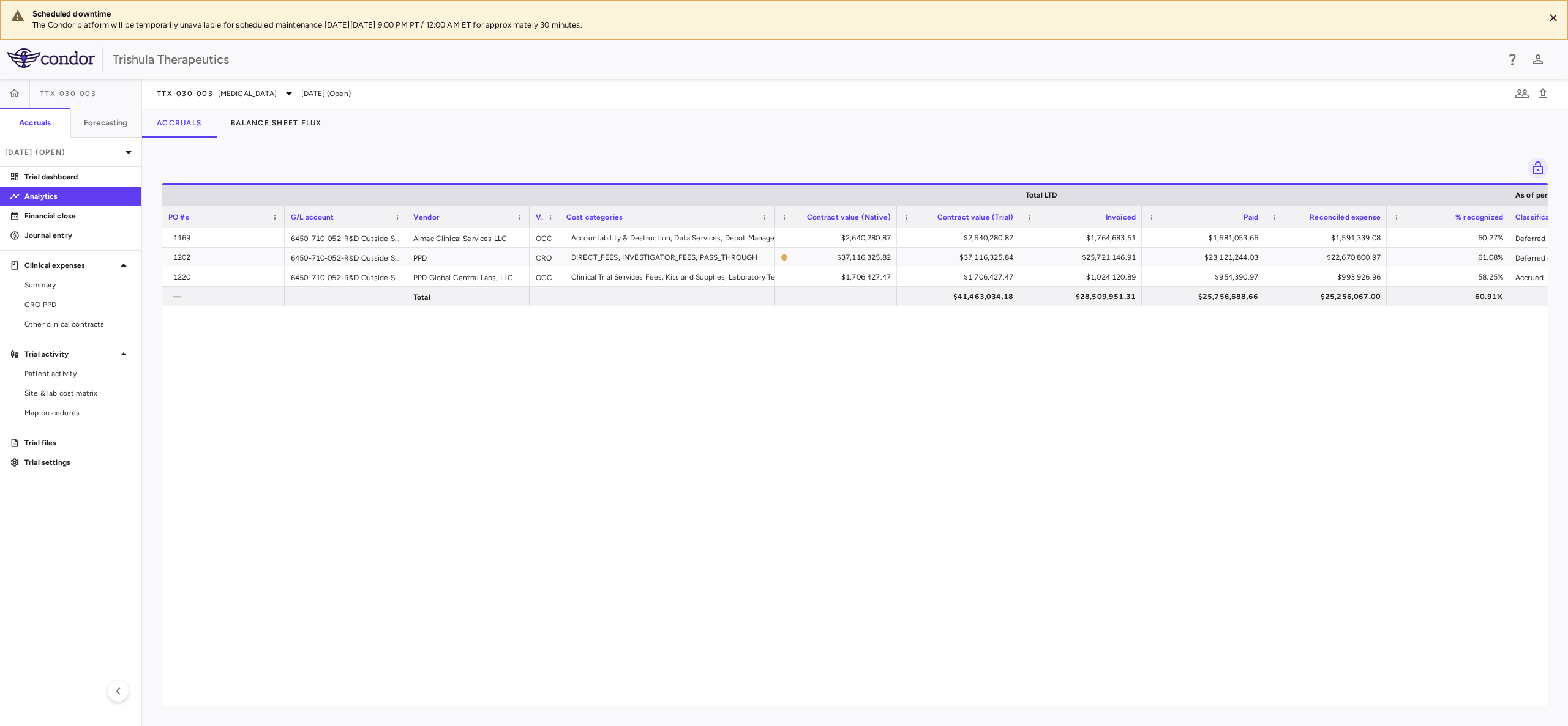
drag, startPoint x: 57, startPoint y: 220, endPoint x: 74, endPoint y: 248, distance: 32.8
click at [57, 220] on p "Financial close" at bounding box center [78, 216] width 106 height 11
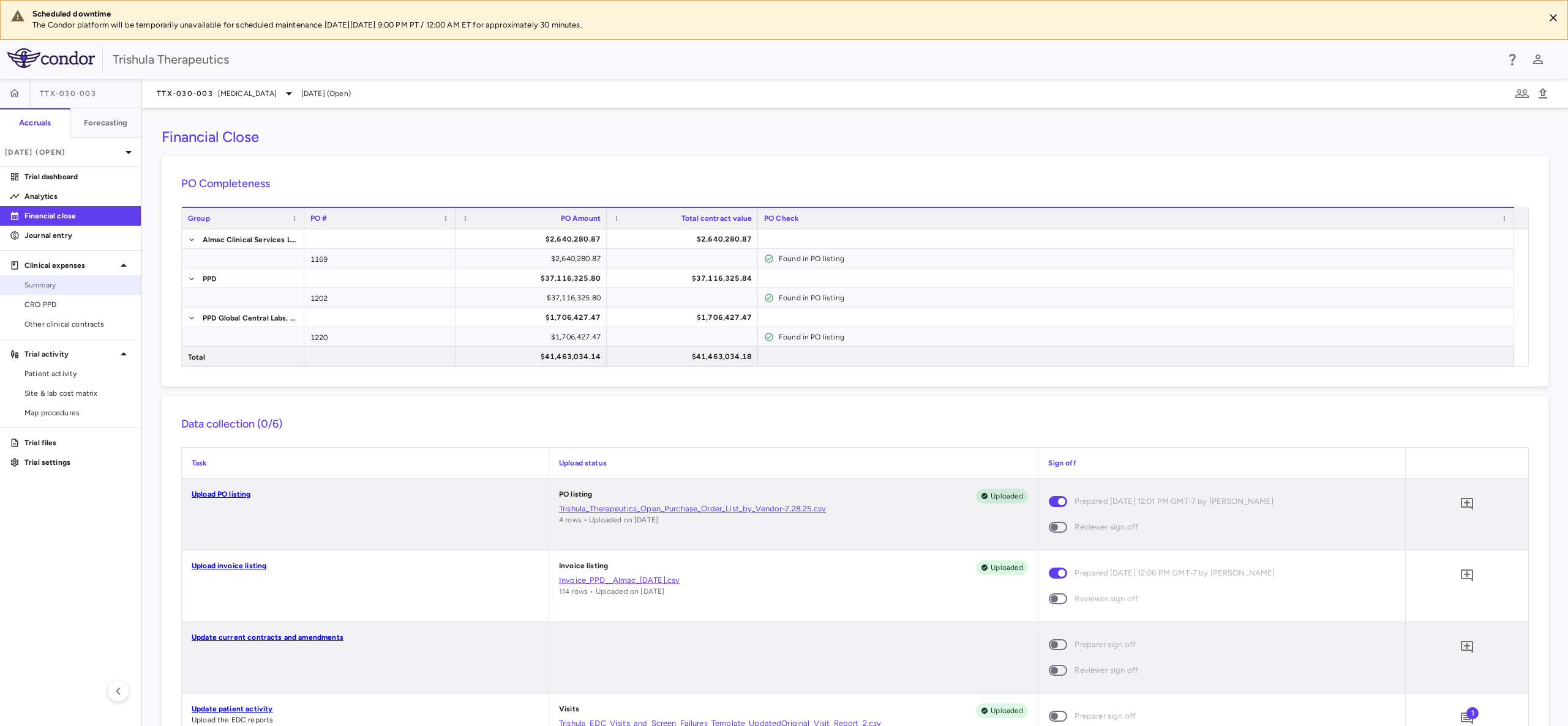
click at [46, 288] on span "Summary" at bounding box center [78, 285] width 106 height 11
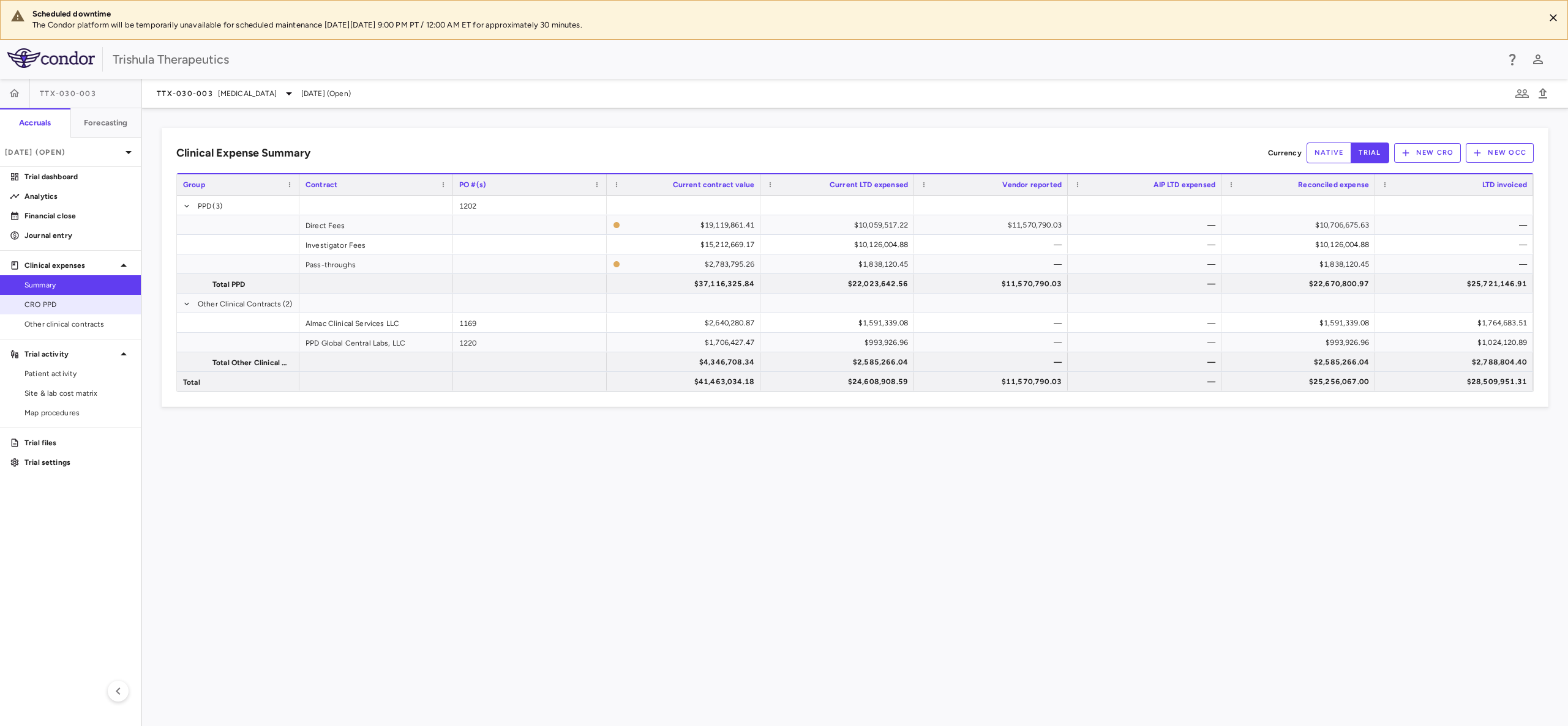
click at [38, 302] on span "CRO PPD" at bounding box center [78, 305] width 106 height 11
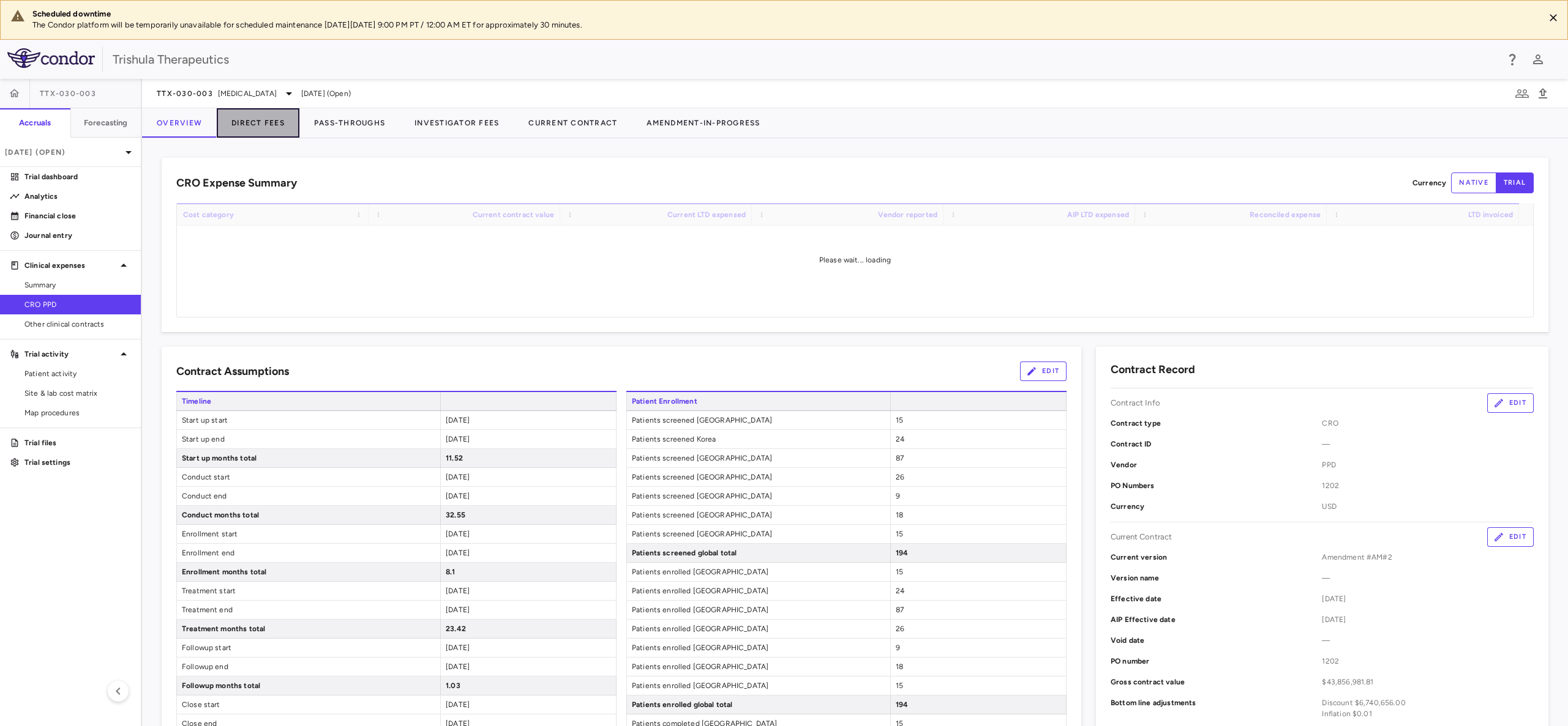
click at [255, 119] on button "Direct Fees" at bounding box center [258, 123] width 83 height 29
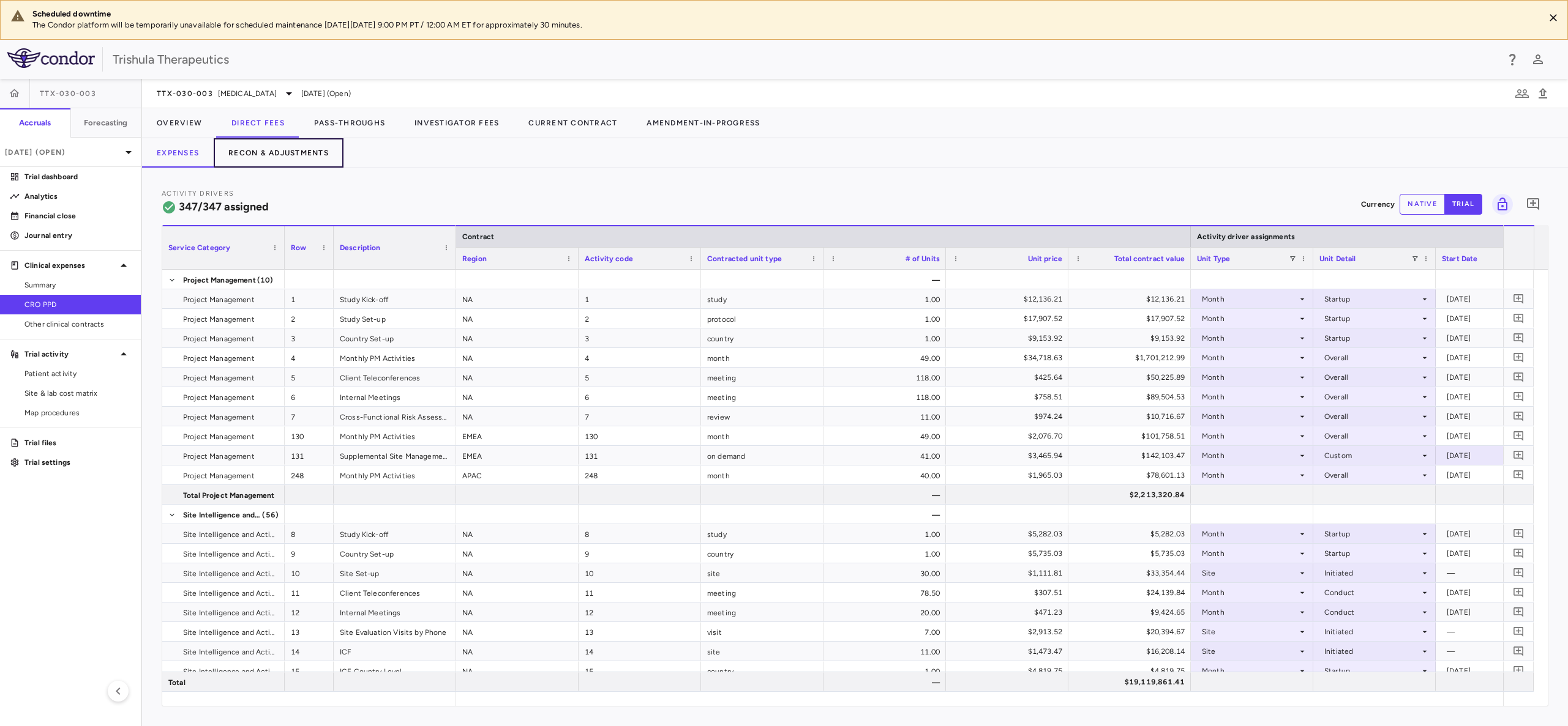
click at [248, 153] on button "Recon & Adjustments" at bounding box center [278, 153] width 129 height 29
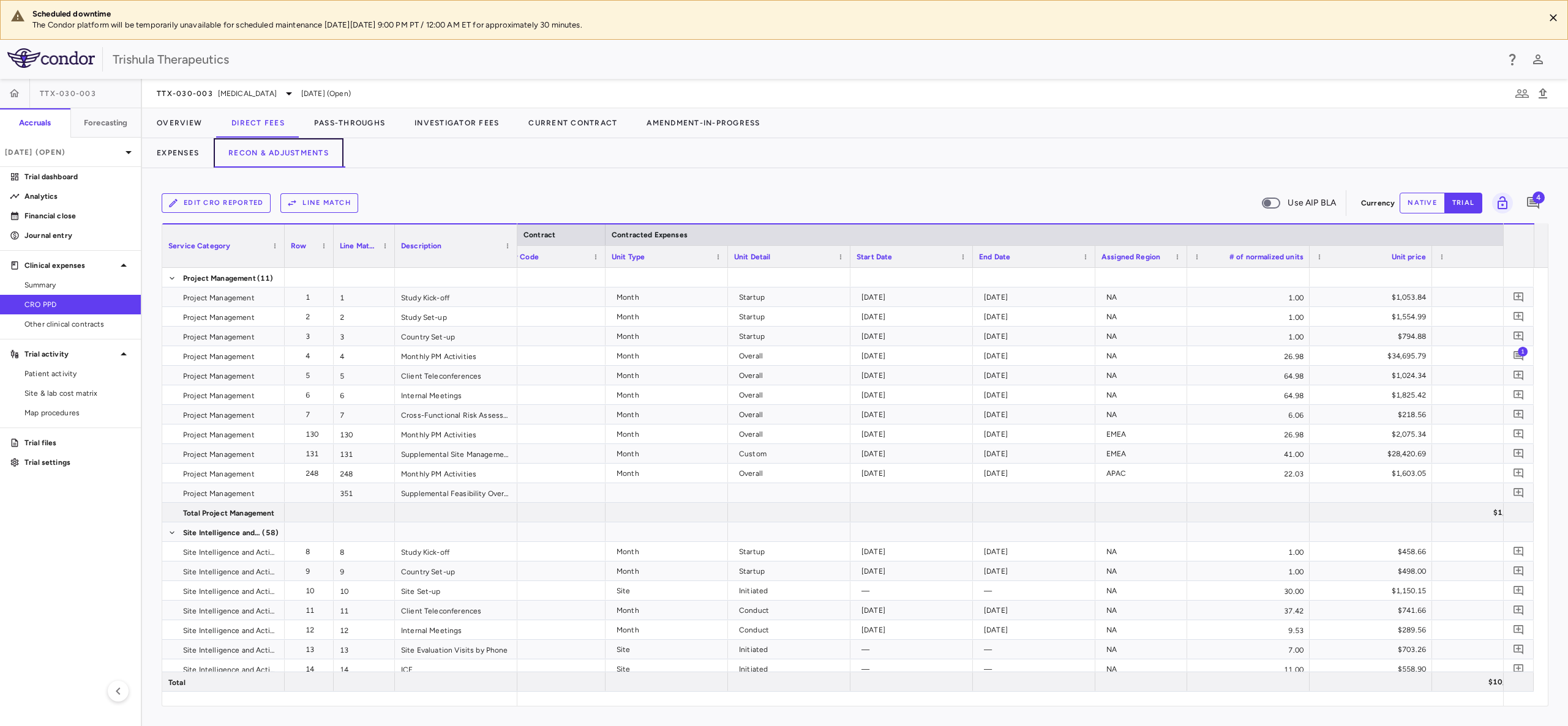
scroll to position [0, 403]
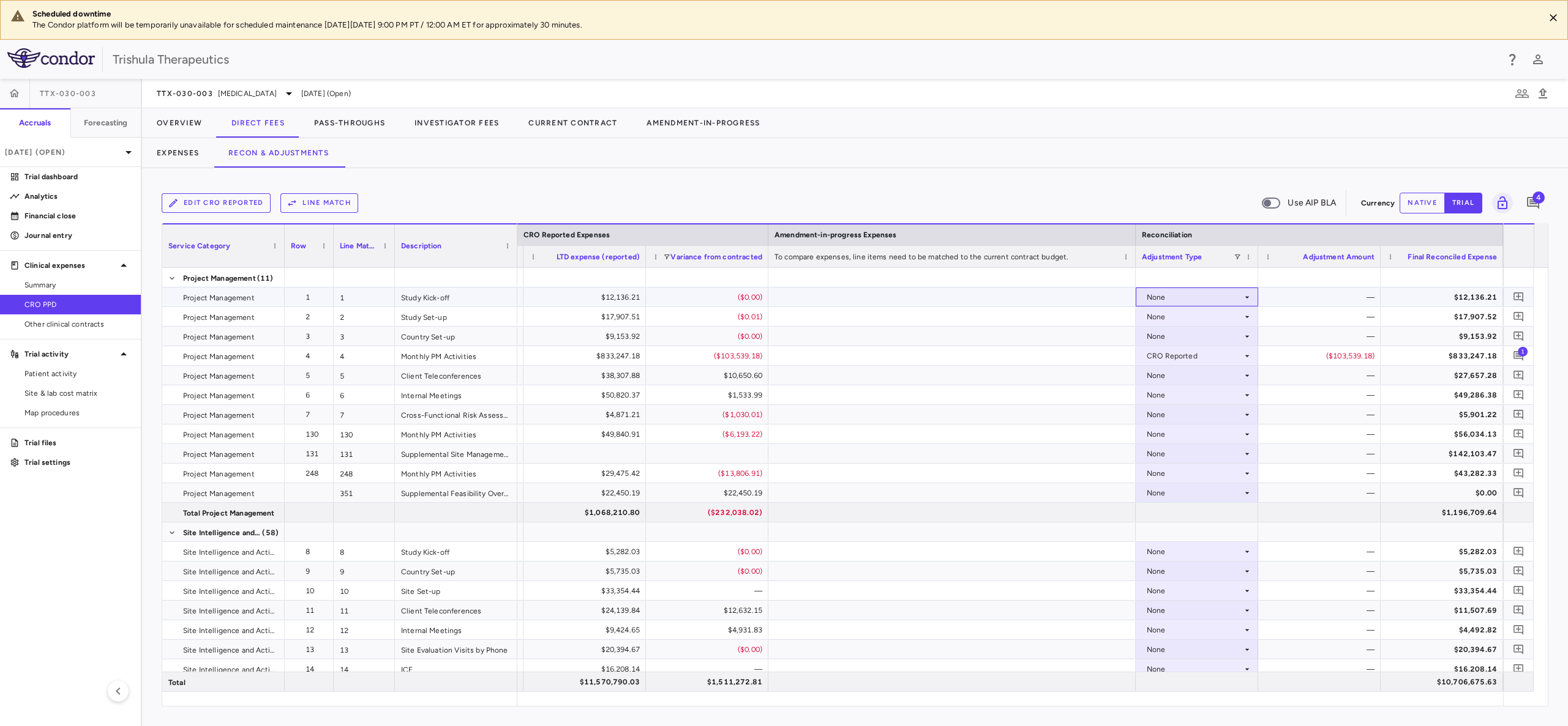
click at [1250, 295] on icon at bounding box center [1247, 298] width 10 height 10
click at [1207, 336] on div "CRO Reported" at bounding box center [1189, 339] width 58 height 11
click at [1247, 319] on icon at bounding box center [1247, 317] width 10 height 10
click at [1198, 361] on div "CRO Reported" at bounding box center [1189, 358] width 58 height 11
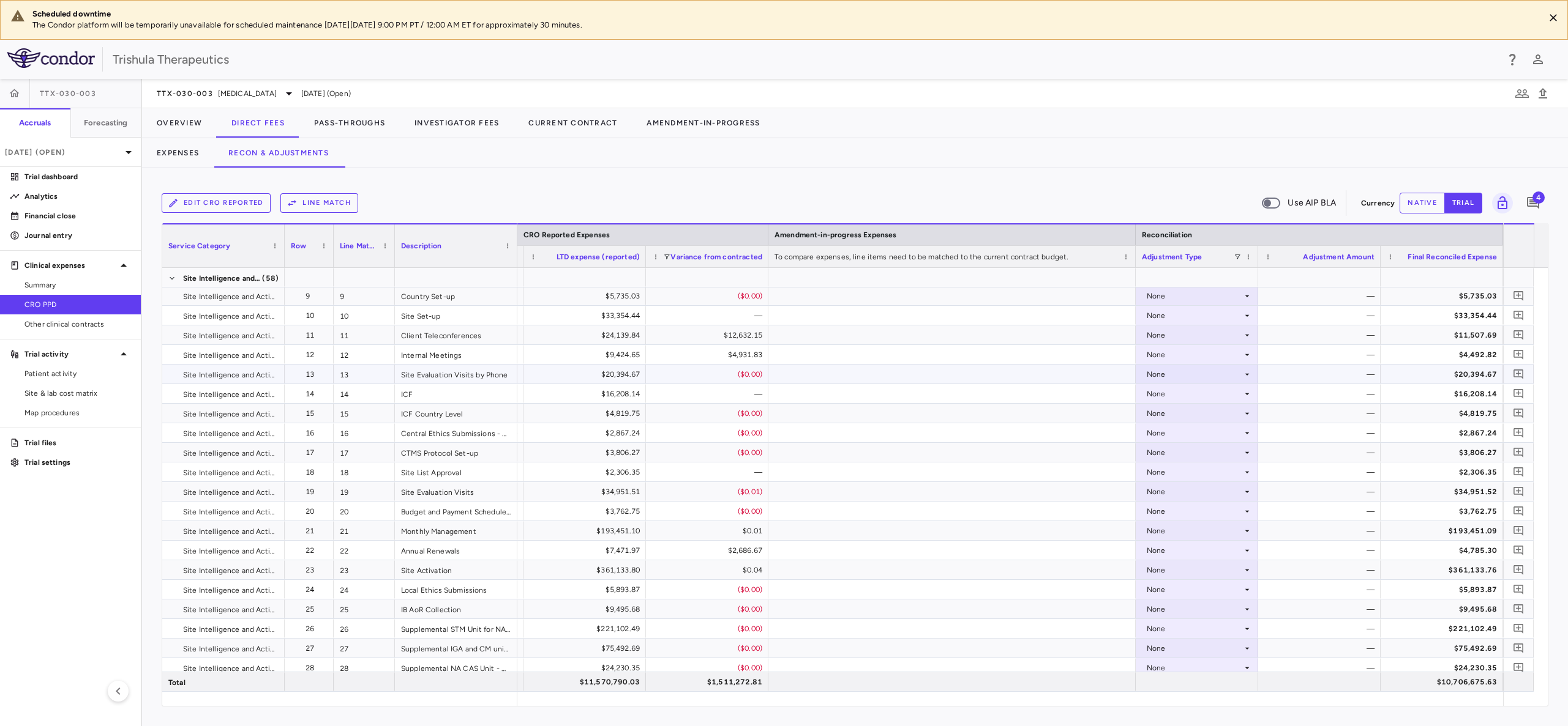
click at [1245, 376] on icon at bounding box center [1247, 374] width 10 height 10
click at [1216, 417] on div "CRO Reported" at bounding box center [1189, 417] width 58 height 11
click at [1249, 392] on icon at bounding box center [1247, 394] width 10 height 10
click at [1245, 415] on icon at bounding box center [1247, 414] width 10 height 10
click at [1218, 453] on div "CRO Reported" at bounding box center [1189, 456] width 58 height 11
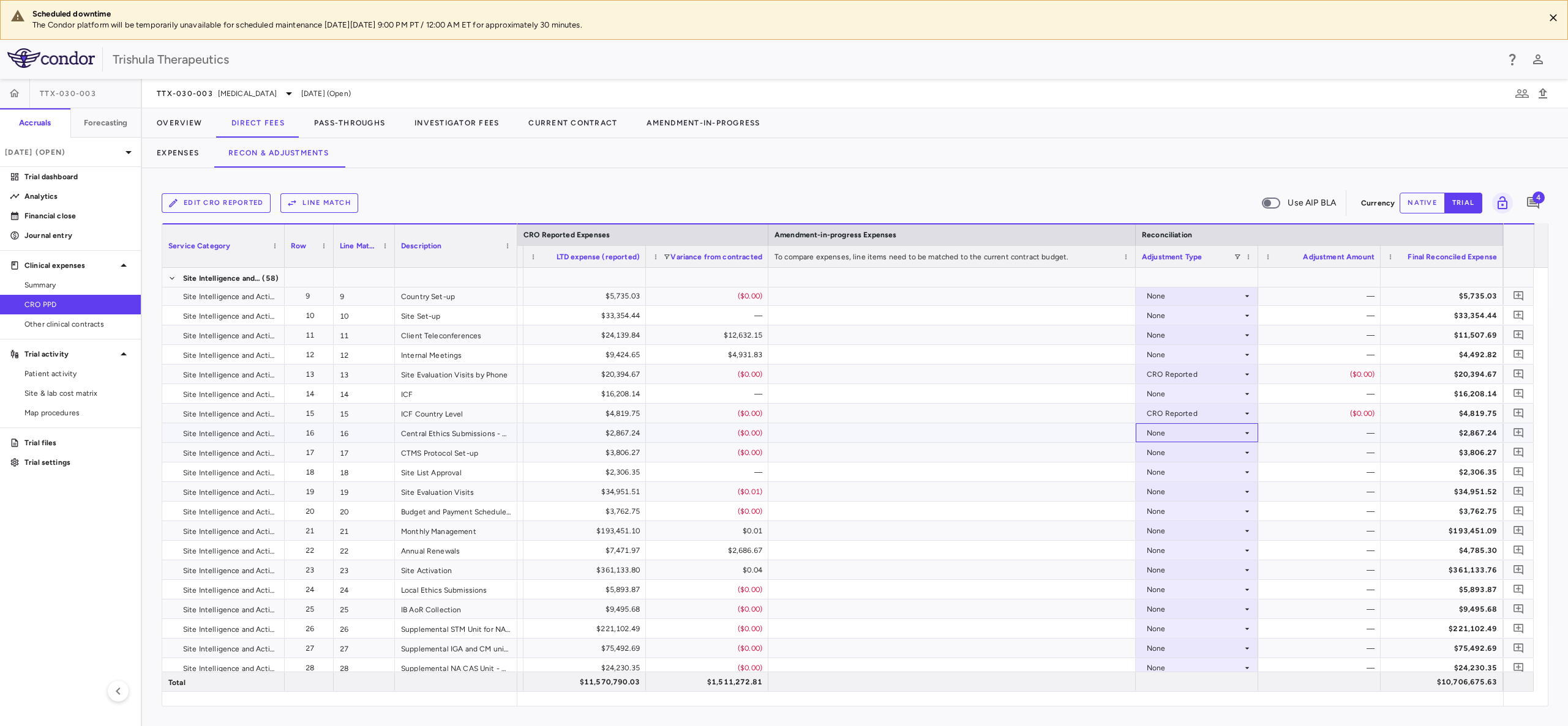
click at [1245, 434] on icon at bounding box center [1247, 433] width 10 height 10
click at [1220, 470] on li "CRO Reported" at bounding box center [1197, 475] width 121 height 18
click at [1246, 452] on icon at bounding box center [1247, 452] width 4 height 2
click at [1184, 498] on div "CRO Reported" at bounding box center [1189, 495] width 58 height 11
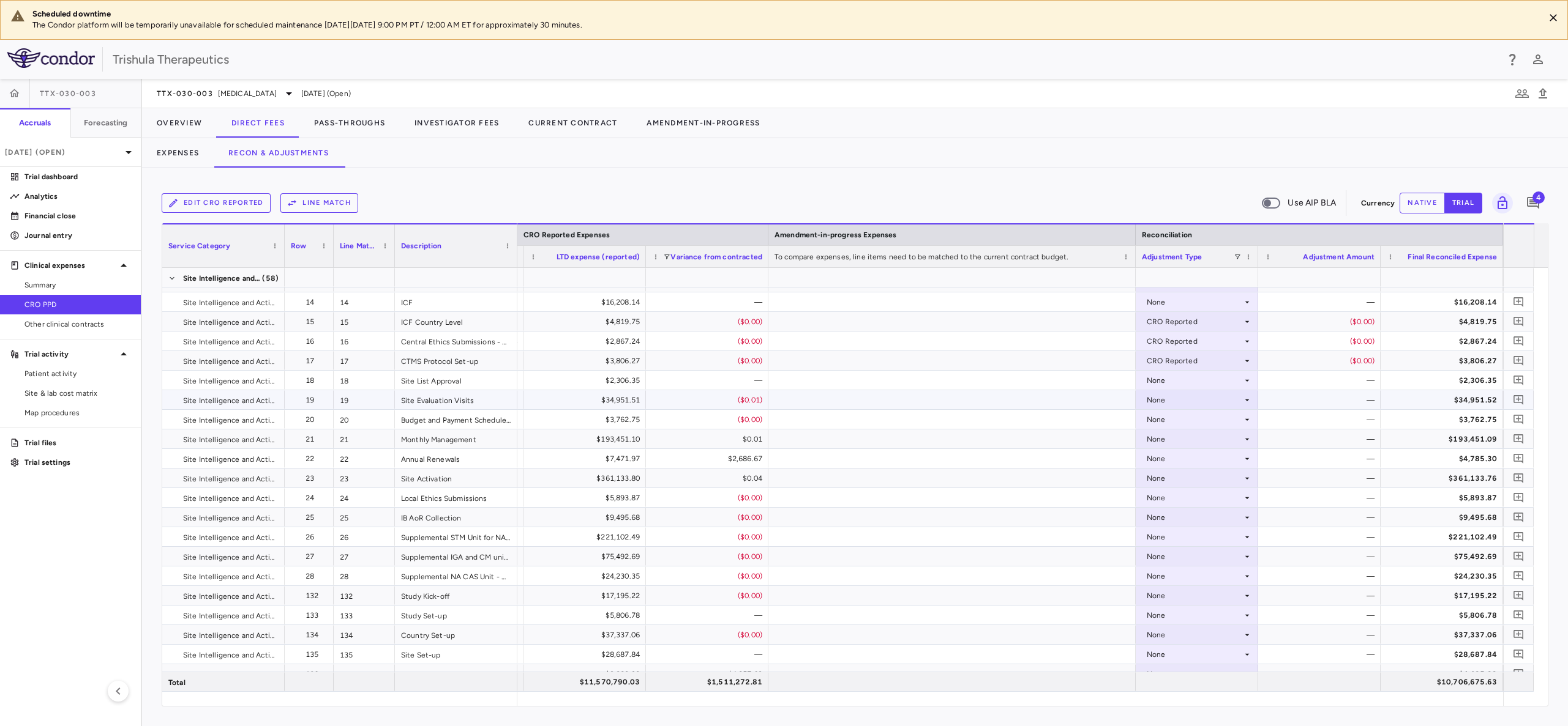
click at [1244, 403] on icon at bounding box center [1247, 400] width 10 height 10
click at [1215, 440] on div "CRO Reported" at bounding box center [1189, 442] width 58 height 11
click at [1247, 437] on icon at bounding box center [1247, 440] width 10 height 10
click at [1213, 483] on div "CRO Reported" at bounding box center [1189, 481] width 58 height 11
click at [1248, 476] on icon at bounding box center [1247, 479] width 10 height 10
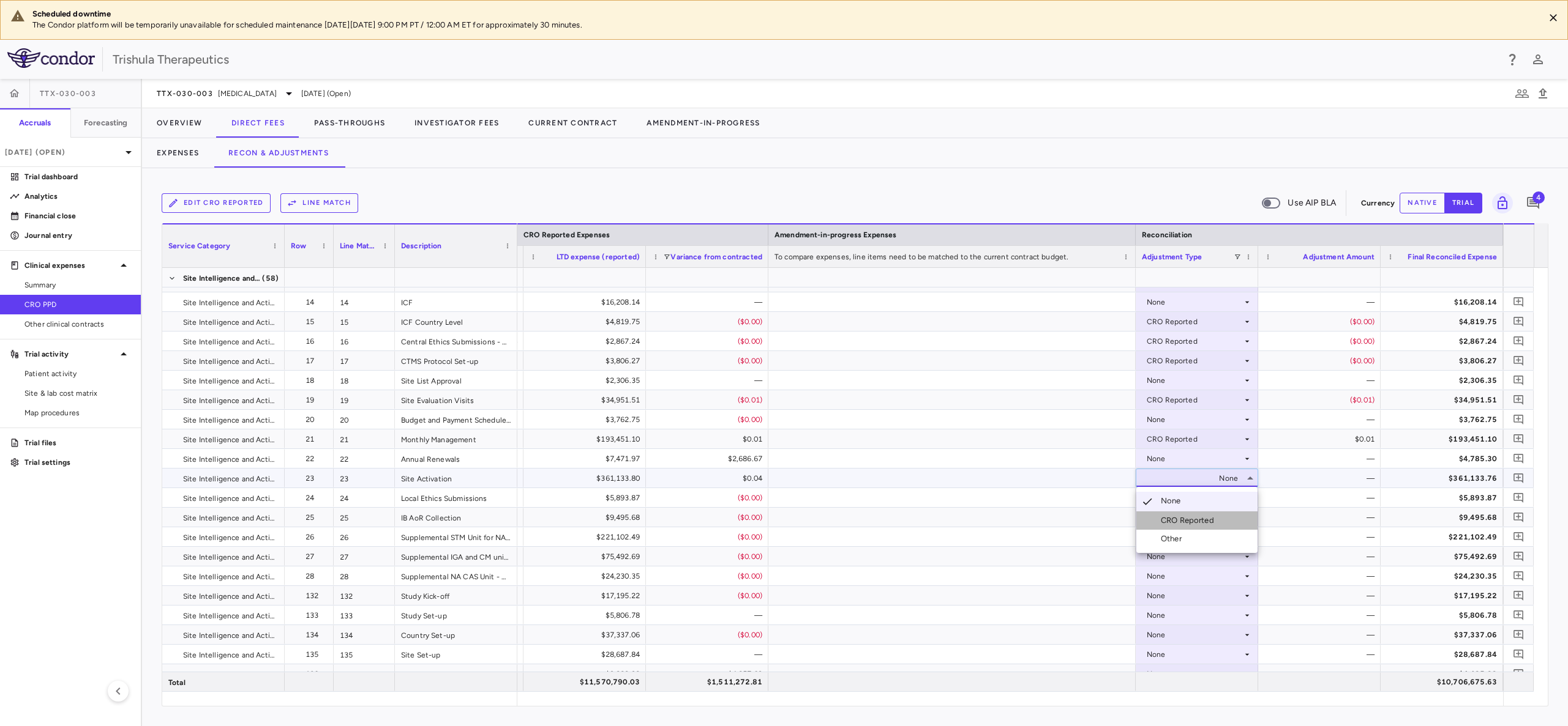
click at [1197, 524] on div "CRO Reported" at bounding box center [1189, 520] width 58 height 11
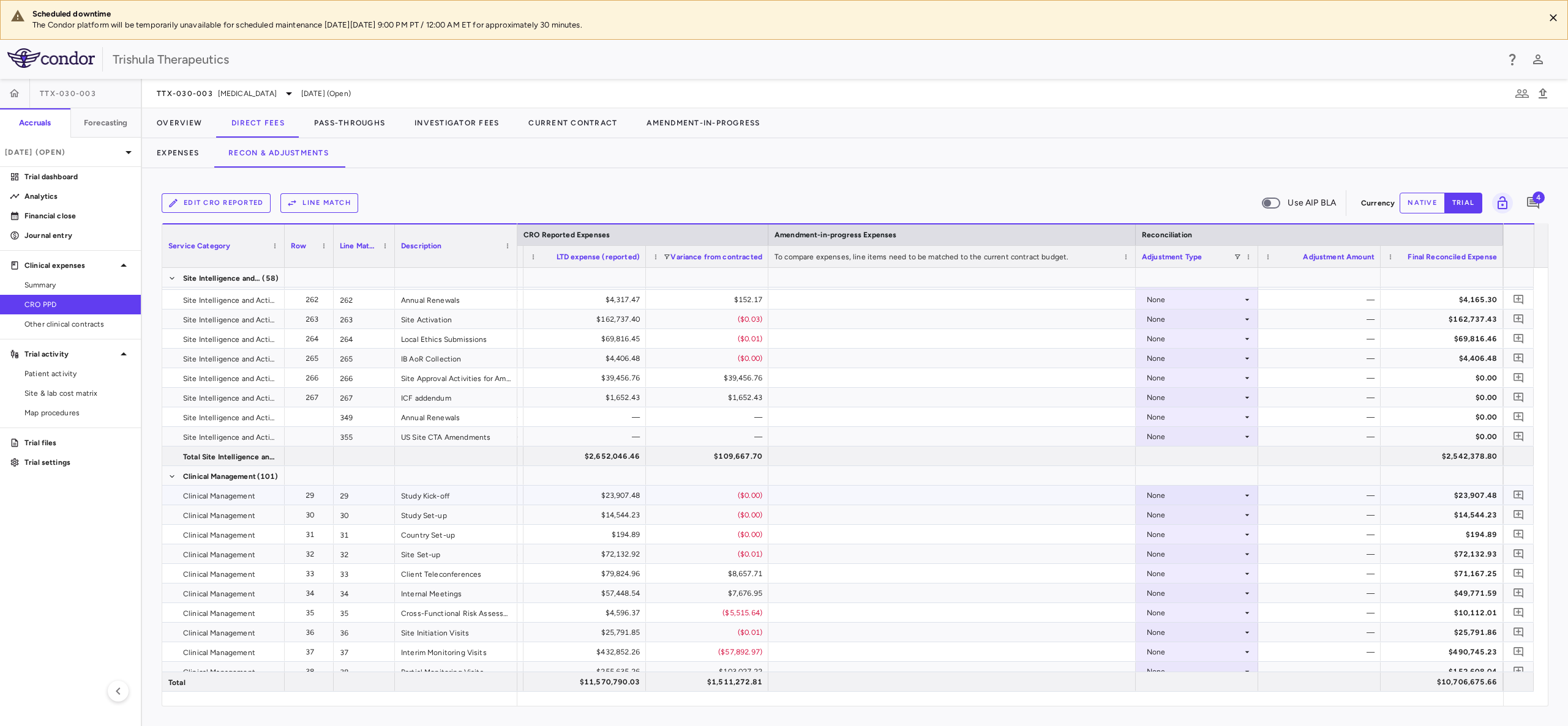
scroll to position [1285, 0]
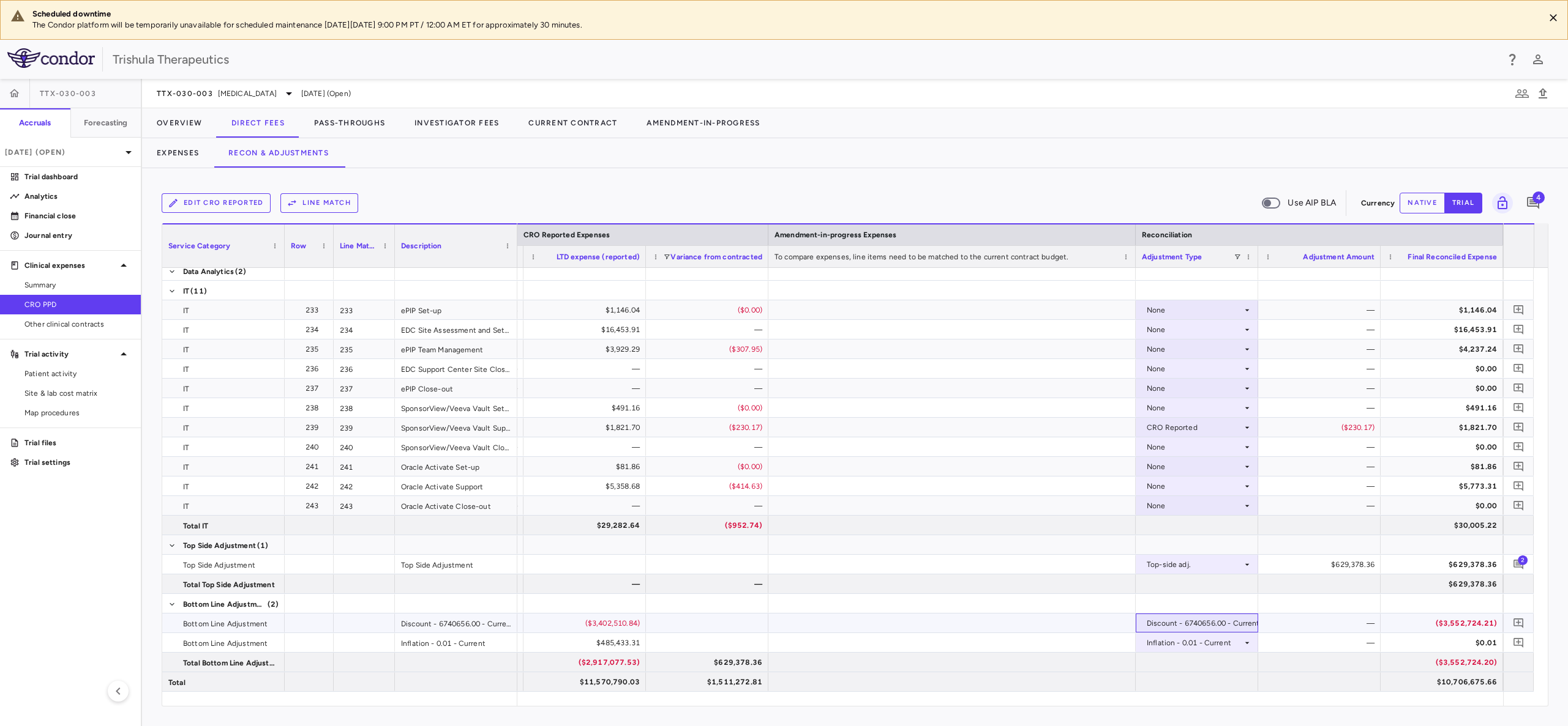
click at [1235, 624] on div "Discount - 6740656.00 - Current" at bounding box center [1203, 624] width 113 height 20
click at [1235, 624] on div at bounding box center [784, 363] width 1568 height 726
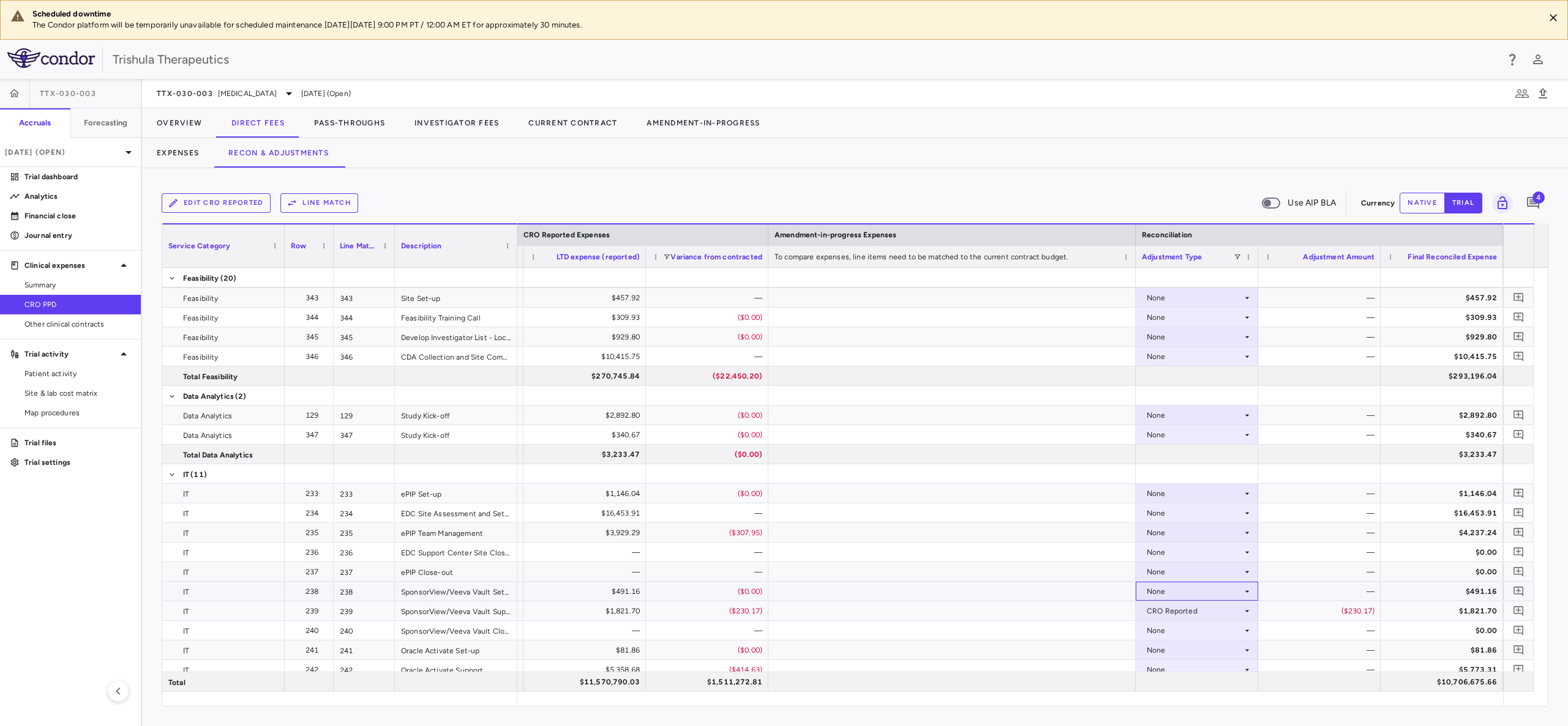
click at [1156, 591] on div "None" at bounding box center [1194, 592] width 95 height 20
click at [1179, 634] on div "CRO Reported" at bounding box center [1189, 633] width 58 height 11
click at [1153, 533] on div "None" at bounding box center [1194, 534] width 95 height 20
click at [1160, 533] on div "None" at bounding box center [1194, 534] width 95 height 20
click at [1167, 575] on div "CRO Reported" at bounding box center [1189, 575] width 58 height 11
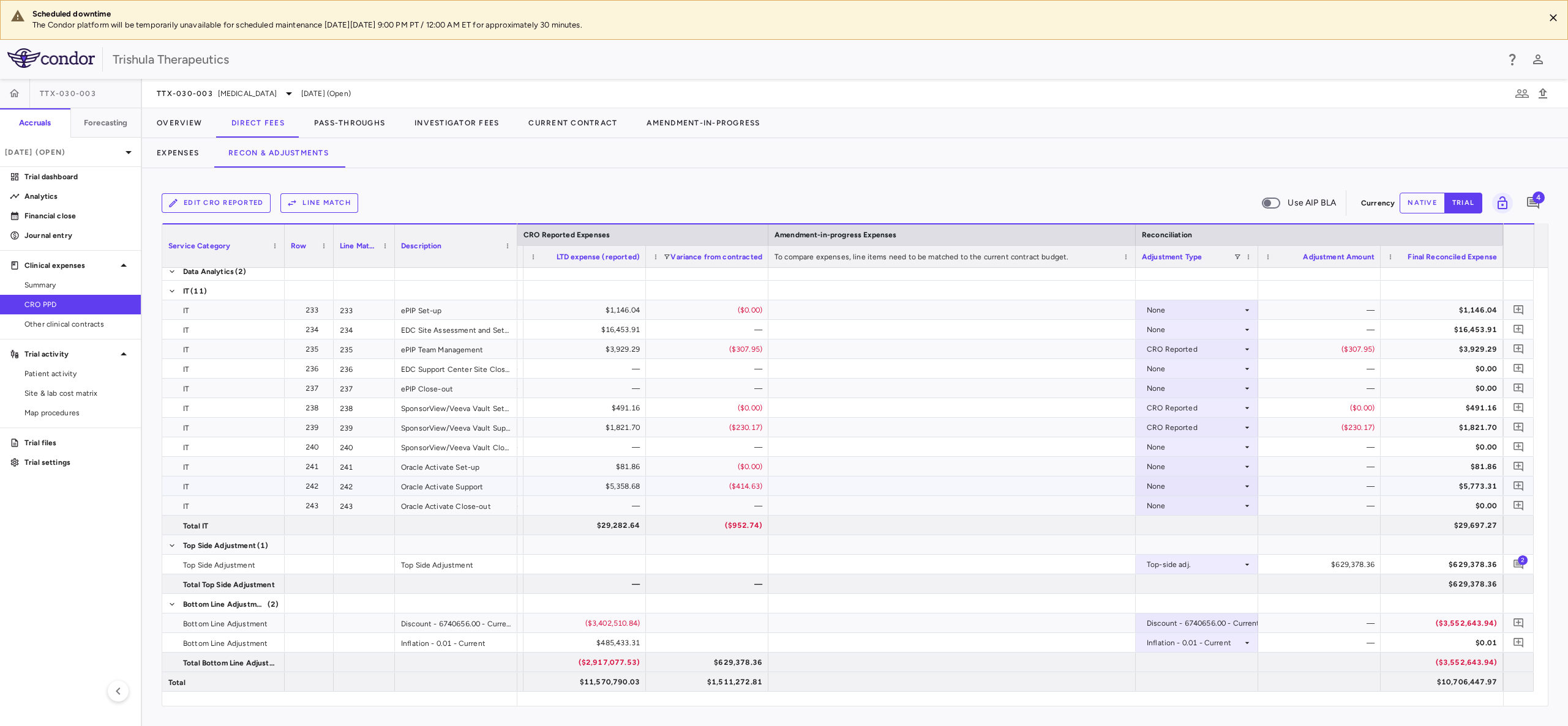
click at [1163, 485] on div "None" at bounding box center [1194, 487] width 95 height 20
click at [1176, 528] on div "CRO Reported" at bounding box center [1189, 529] width 58 height 11
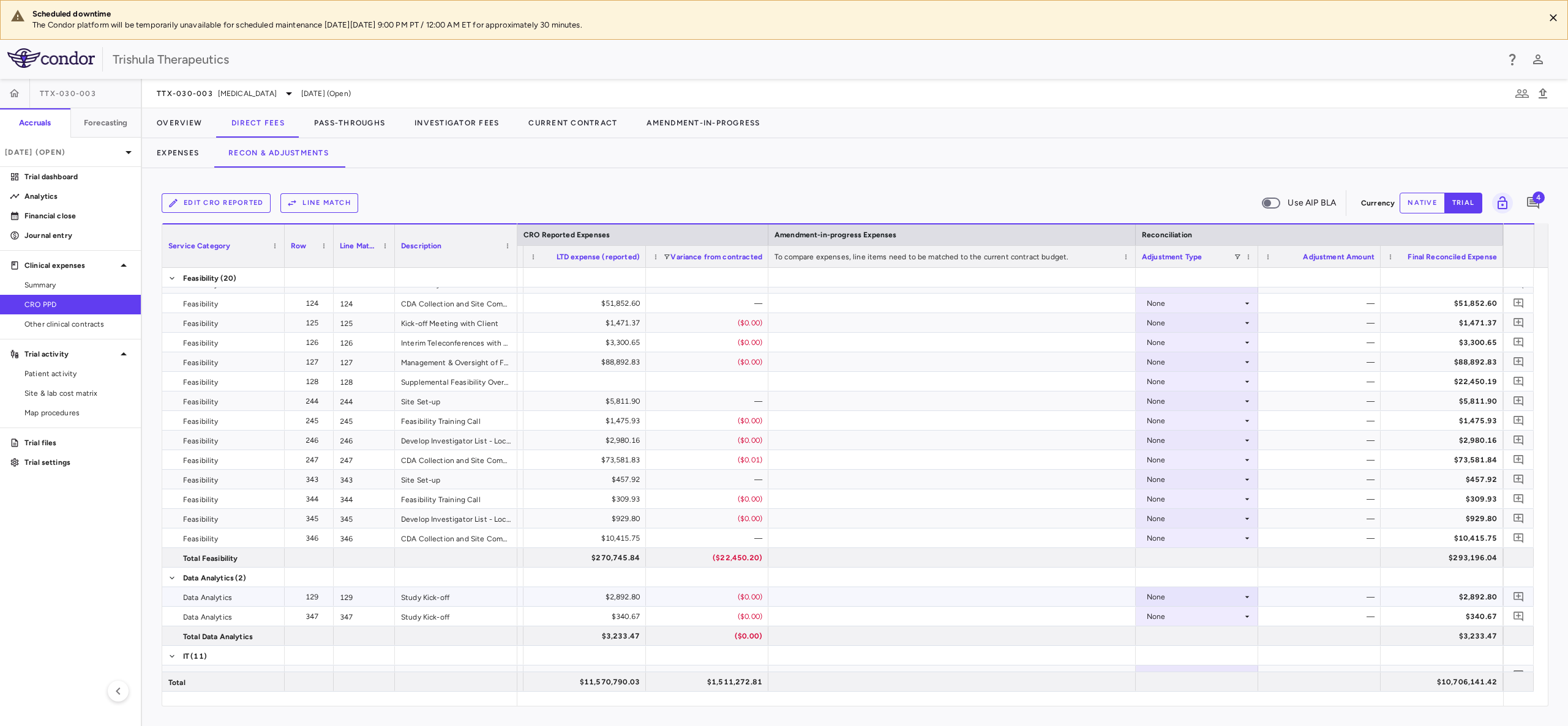
scroll to position [6787, 0]
click at [1156, 464] on div "None" at bounding box center [1194, 462] width 95 height 20
click at [1170, 507] on div "CRO Reported" at bounding box center [1189, 504] width 58 height 11
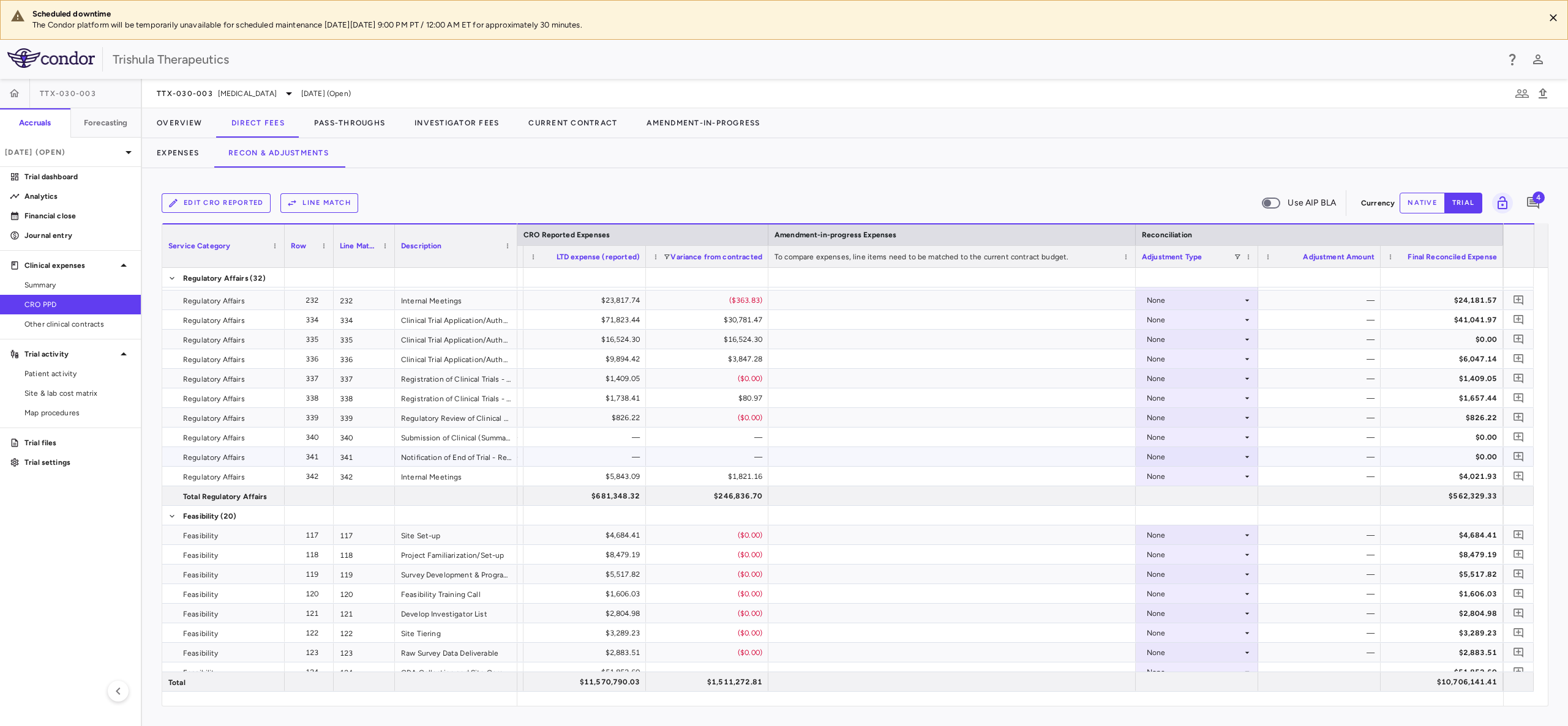
scroll to position [6352, 0]
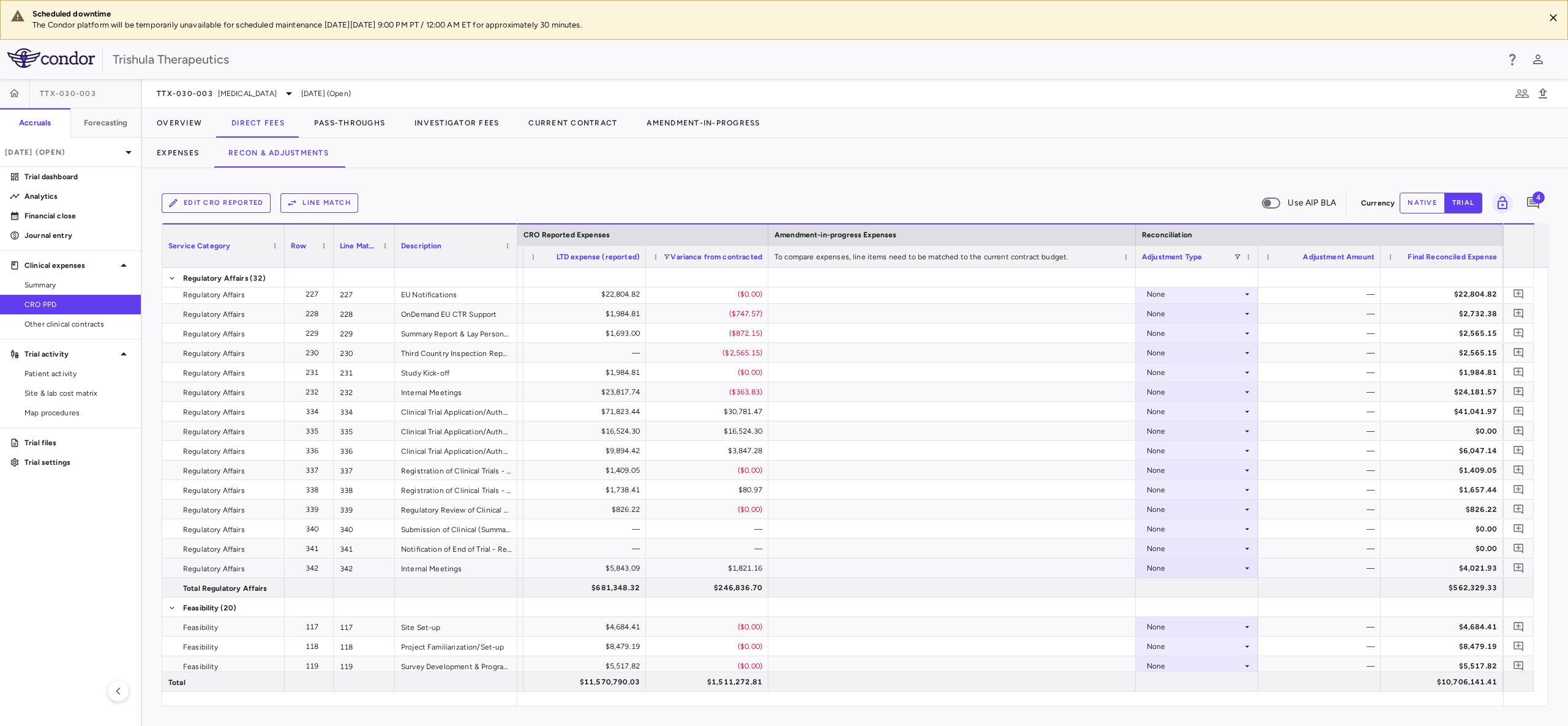
click at [1157, 570] on div "None" at bounding box center [1194, 568] width 95 height 20
click at [1179, 611] on div "CRO Reported" at bounding box center [1189, 610] width 58 height 11
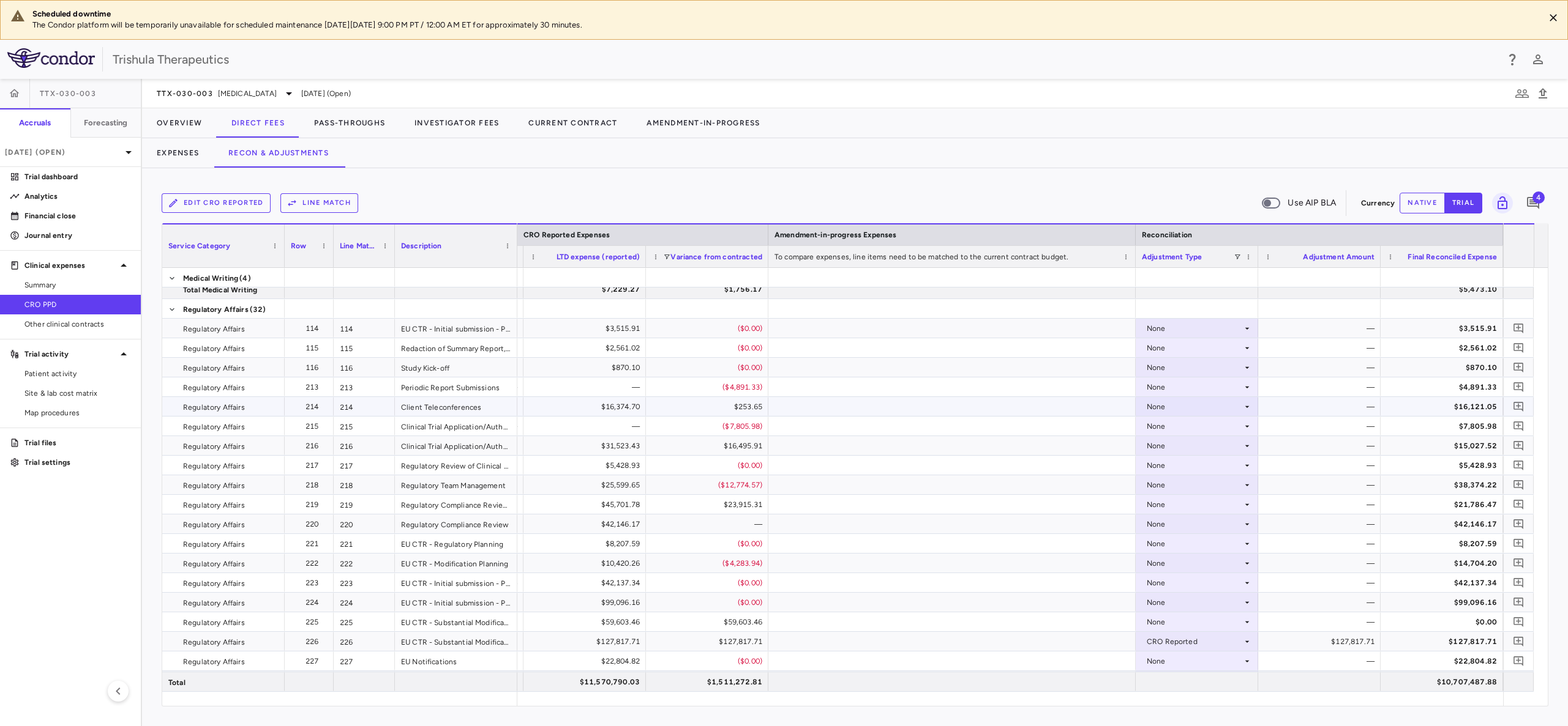
click at [1155, 409] on div "None" at bounding box center [1194, 407] width 95 height 20
click at [1167, 441] on li "CRO Reported" at bounding box center [1197, 449] width 121 height 18
click at [1155, 386] on div "None" at bounding box center [1194, 387] width 95 height 20
click at [1172, 426] on div "CRO Reported" at bounding box center [1189, 429] width 58 height 11
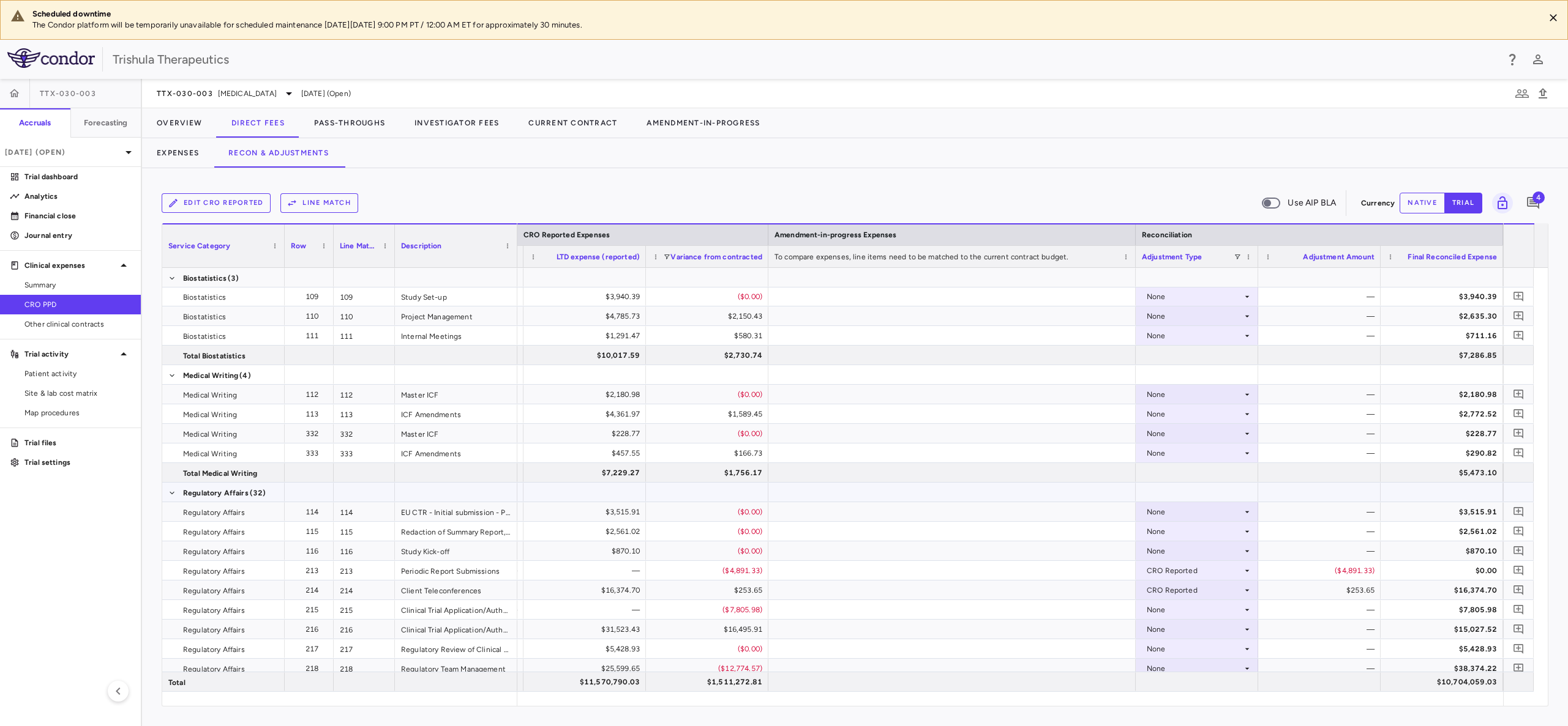
scroll to position [5863, 0]
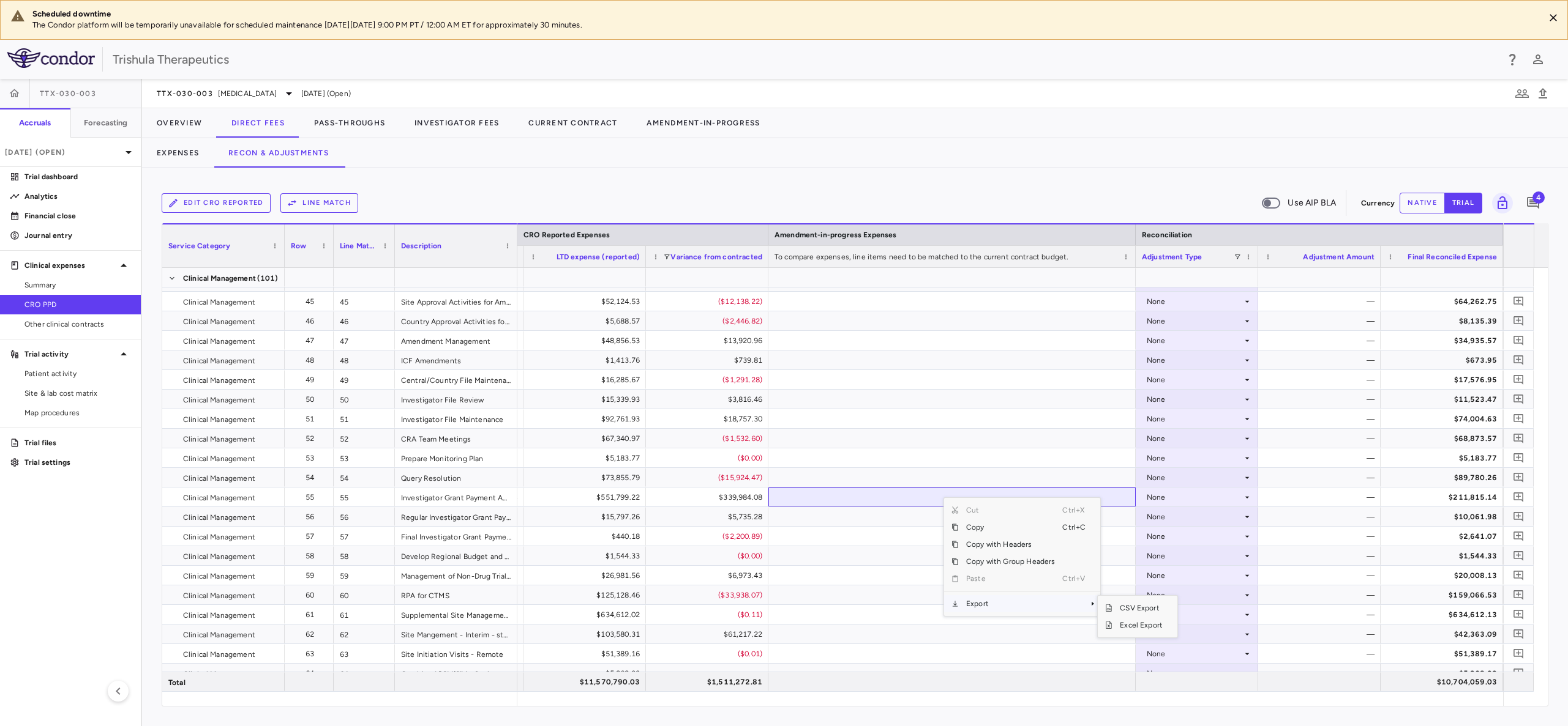
click at [984, 608] on span "Export" at bounding box center [1010, 604] width 104 height 17
click at [1132, 625] on span "Excel Export" at bounding box center [1141, 625] width 57 height 17
